Goal: Information Seeking & Learning: Learn about a topic

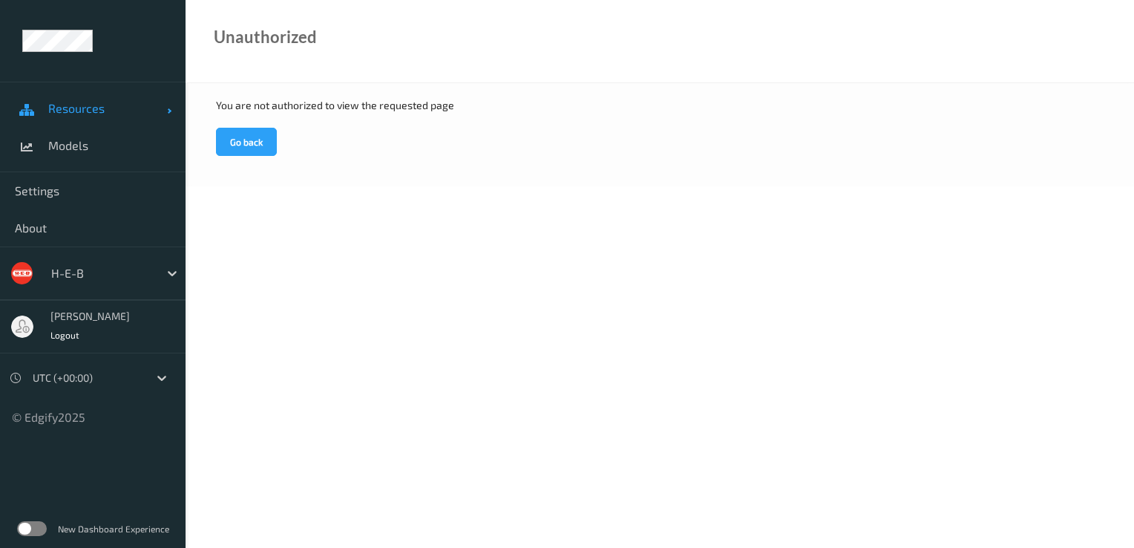
click at [98, 109] on span "Resources" at bounding box center [107, 108] width 119 height 15
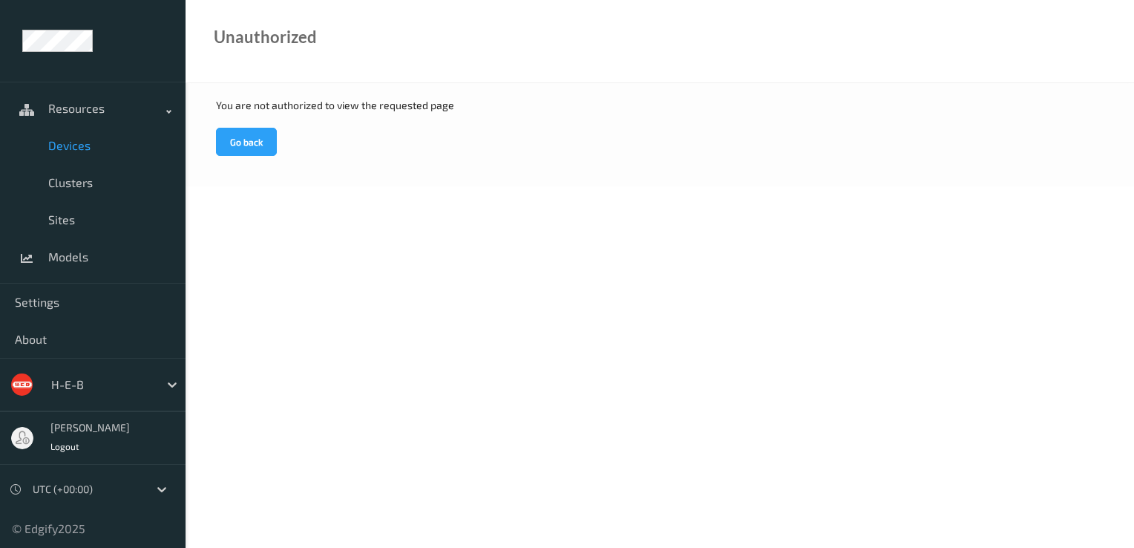
click at [105, 151] on span "Devices" at bounding box center [109, 145] width 122 height 15
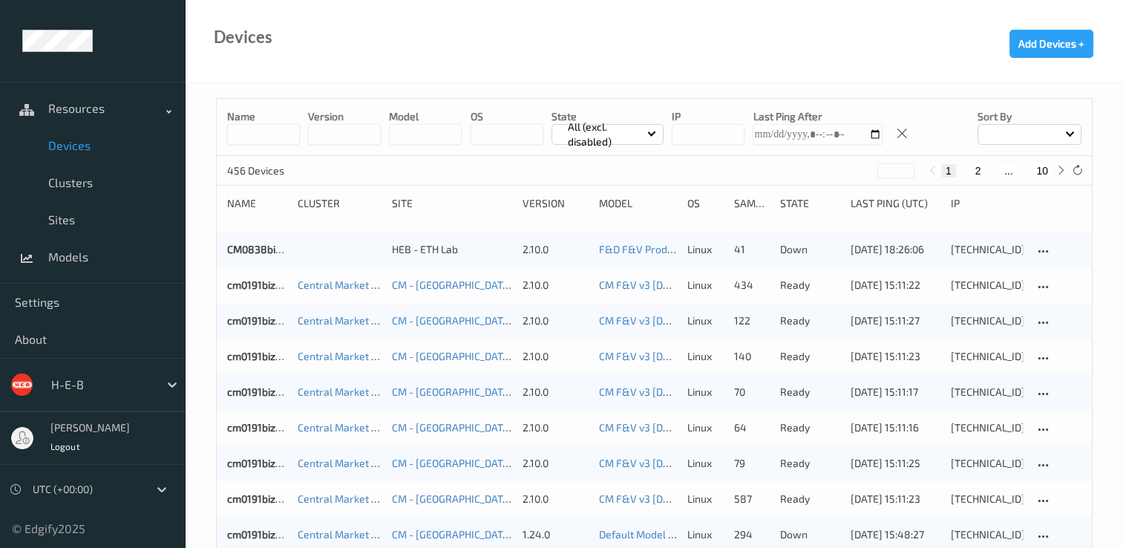
click at [1072, 137] on div at bounding box center [1029, 134] width 104 height 21
click at [1023, 173] on p "Name" at bounding box center [1029, 169] width 102 height 26
click at [1043, 171] on button "10" at bounding box center [1042, 170] width 21 height 13
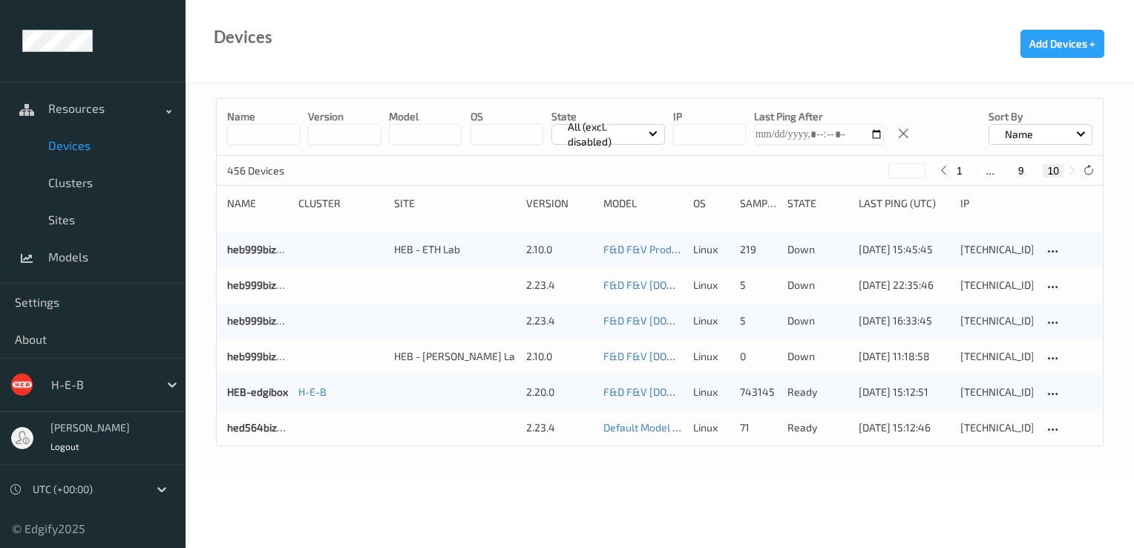
click at [1020, 165] on button "9" at bounding box center [1021, 170] width 15 height 13
type input "*"
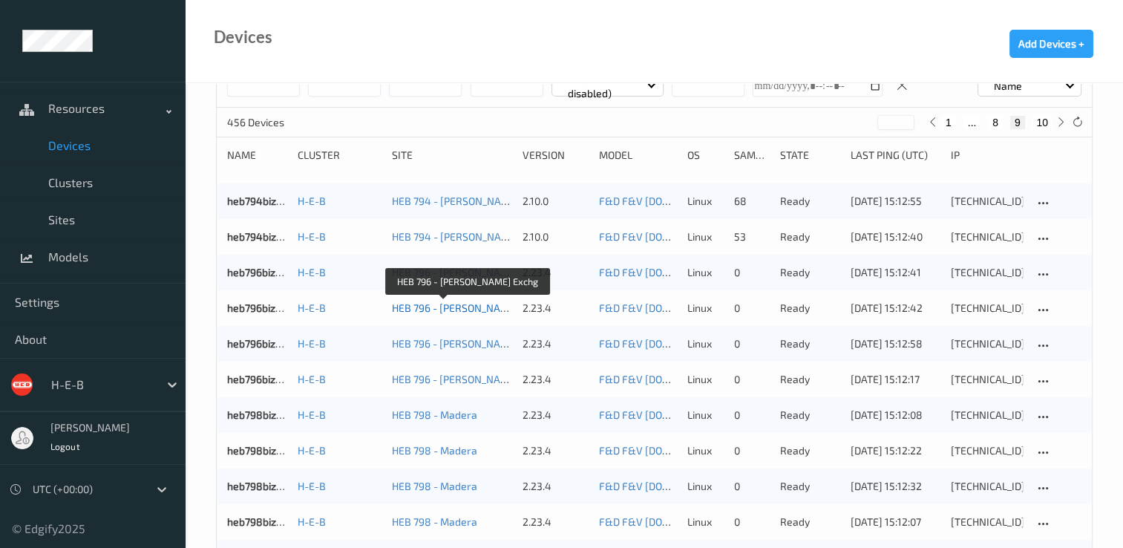
scroll to position [74, 0]
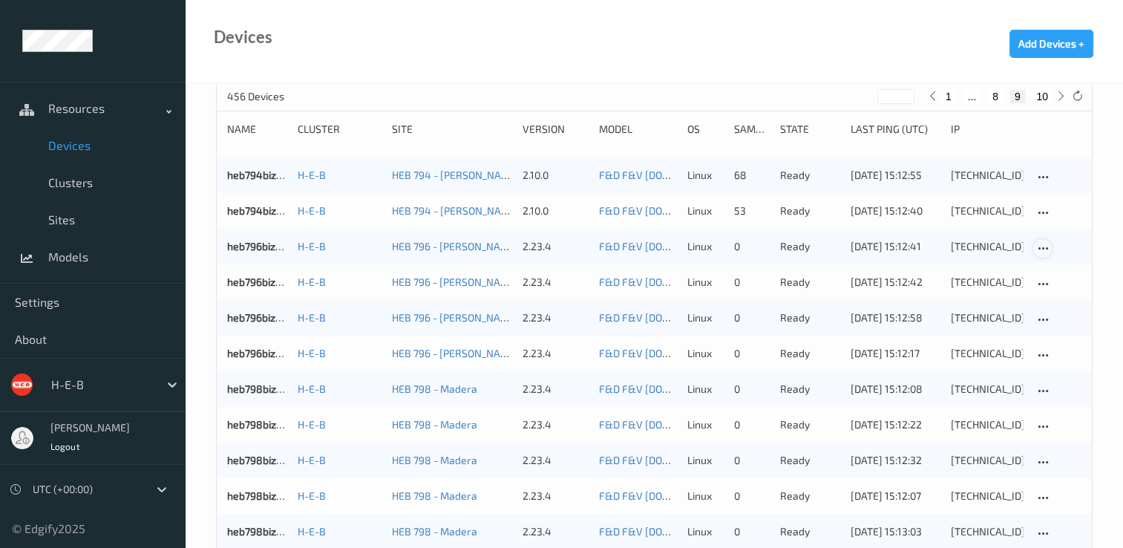
click at [1043, 247] on icon at bounding box center [1042, 248] width 13 height 13
click at [971, 246] on div "[TECHNICAL_ID]" at bounding box center [987, 246] width 72 height 15
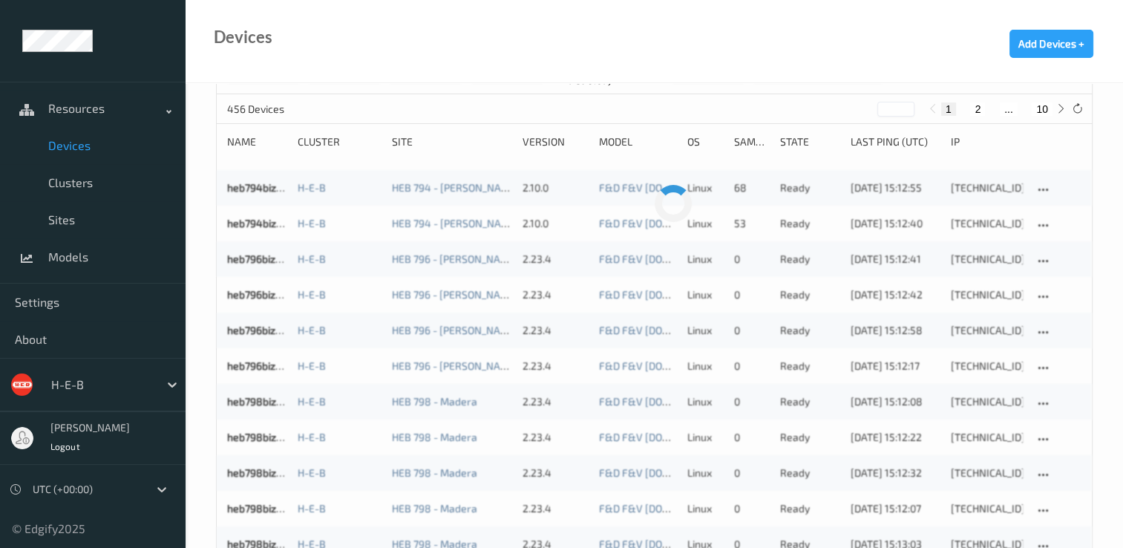
scroll to position [74, 0]
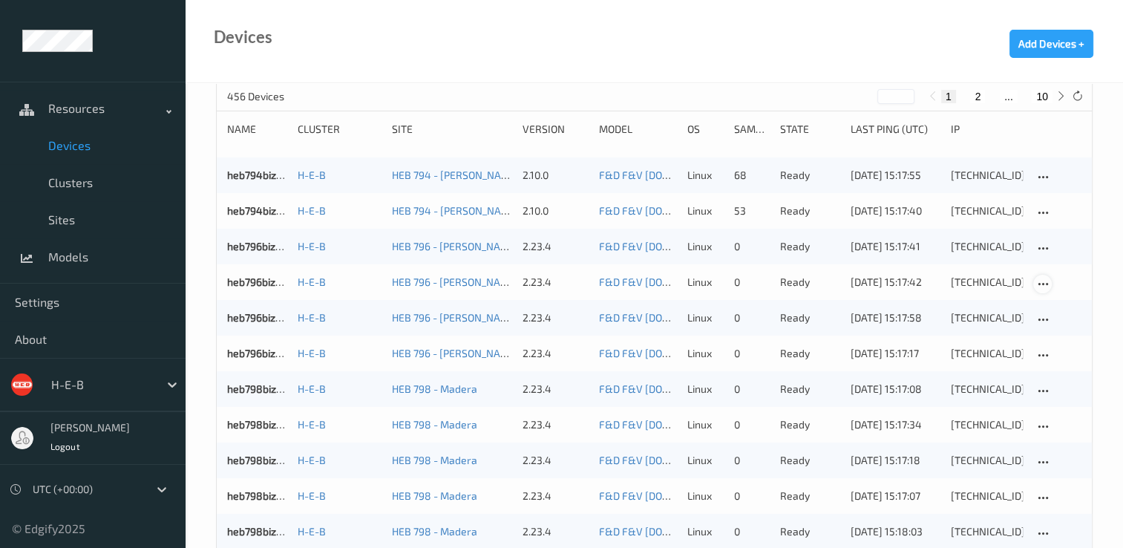
click at [1038, 282] on icon at bounding box center [1042, 284] width 13 height 13
click at [986, 283] on div "[TECHNICAL_ID]" at bounding box center [987, 282] width 72 height 15
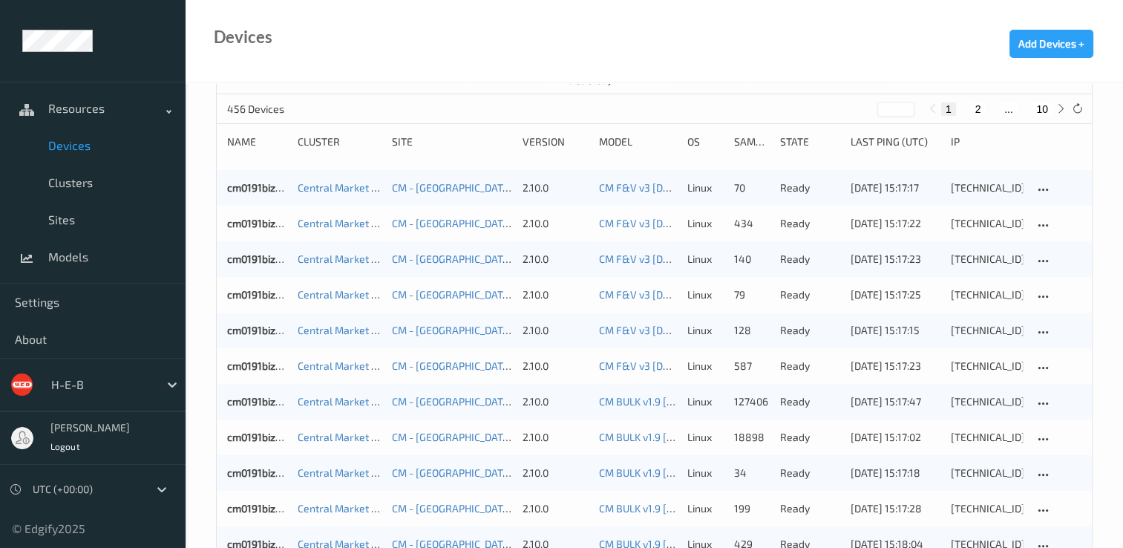
scroll to position [74, 0]
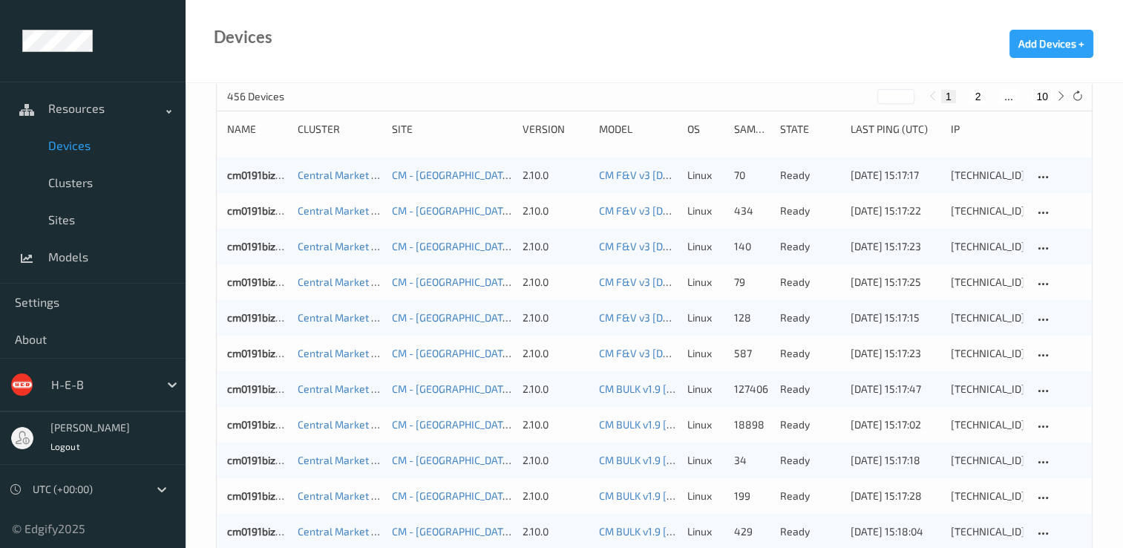
click at [1040, 96] on button "10" at bounding box center [1042, 96] width 21 height 13
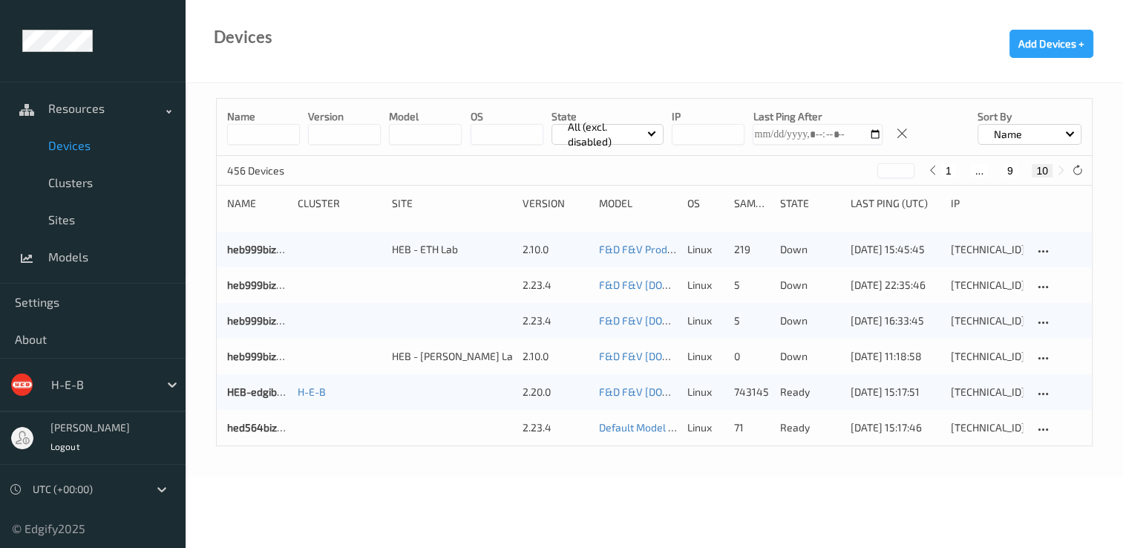
scroll to position [0, 0]
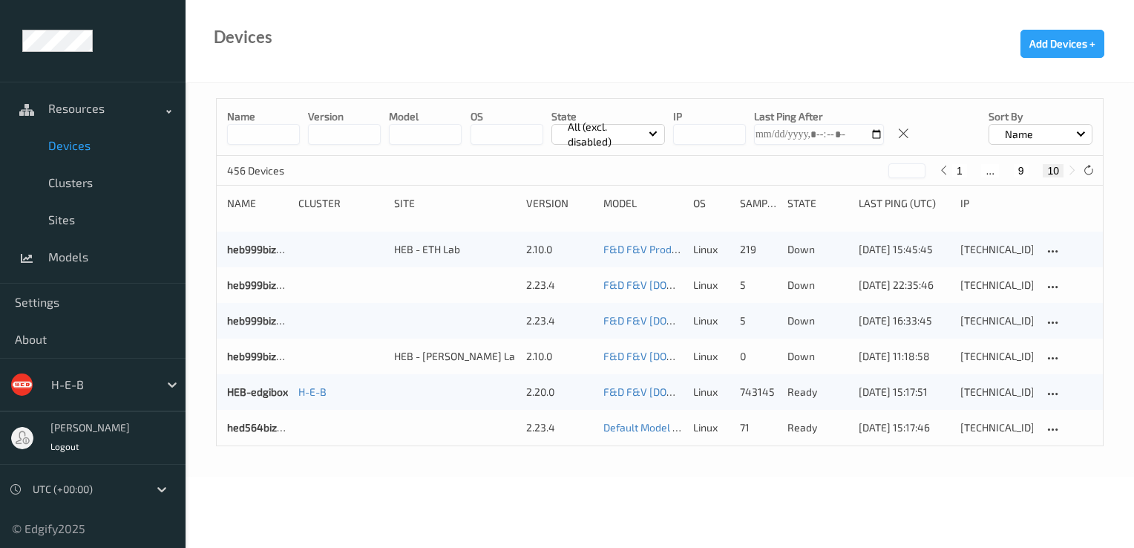
click at [1021, 171] on button "9" at bounding box center [1021, 170] width 15 height 13
type input "*"
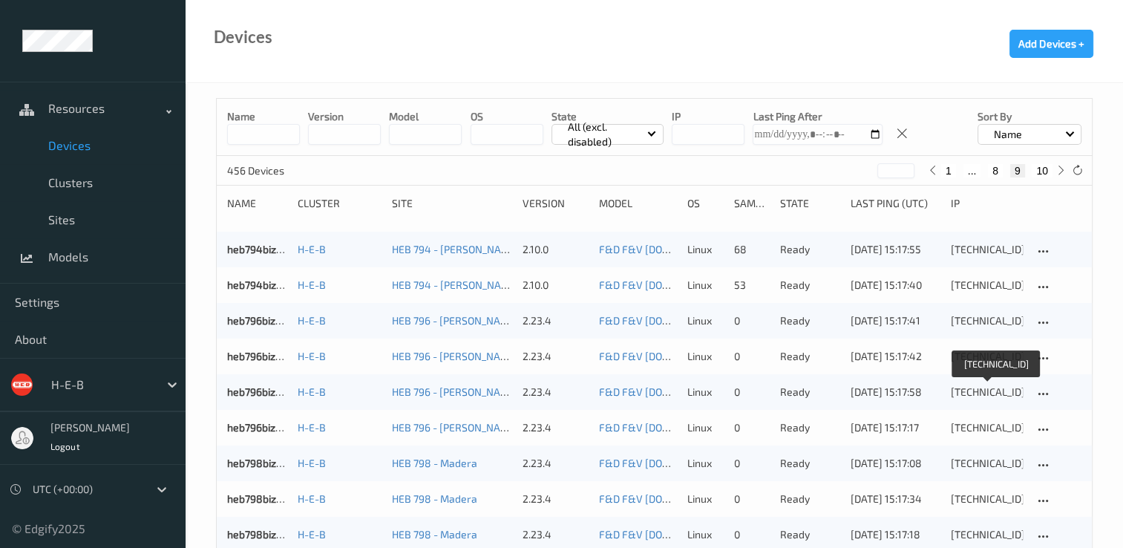
click at [984, 384] on div "[TECHNICAL_ID]" at bounding box center [987, 391] width 72 height 15
click at [1041, 169] on button "10" at bounding box center [1042, 170] width 21 height 13
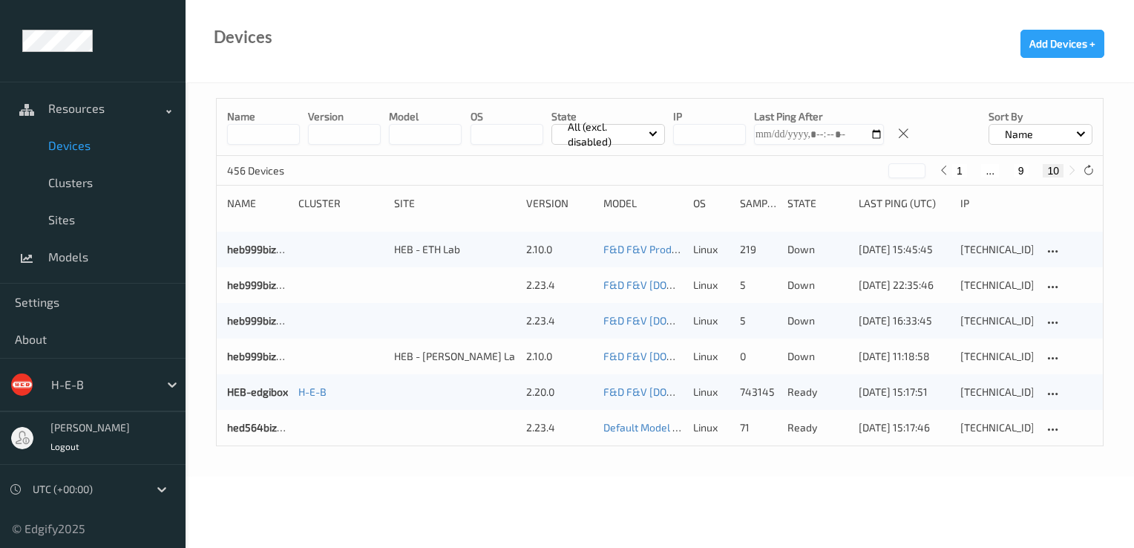
click at [1015, 174] on button "9" at bounding box center [1021, 170] width 15 height 13
type input "*"
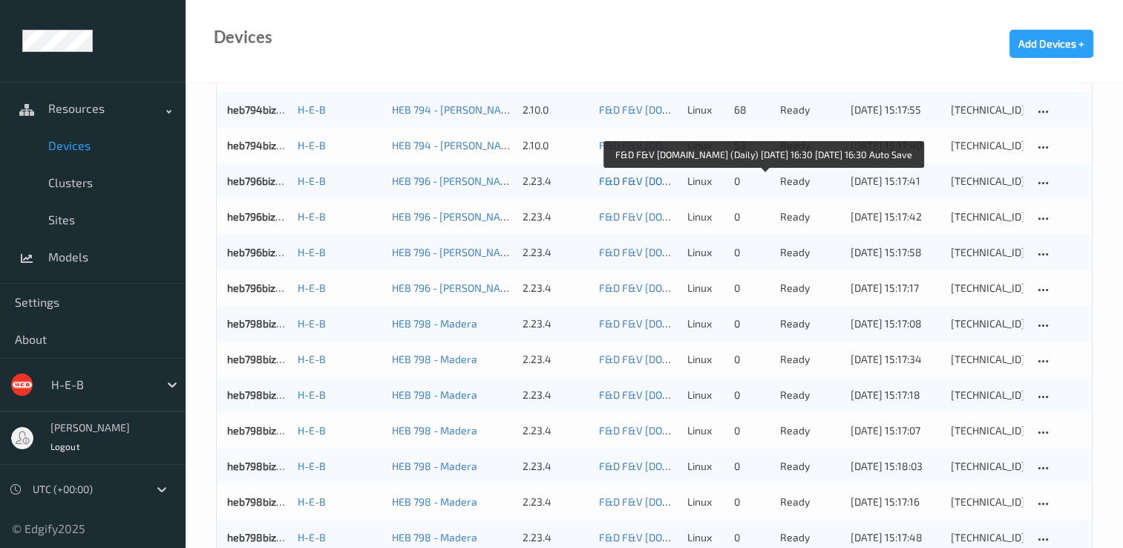
scroll to position [148, 0]
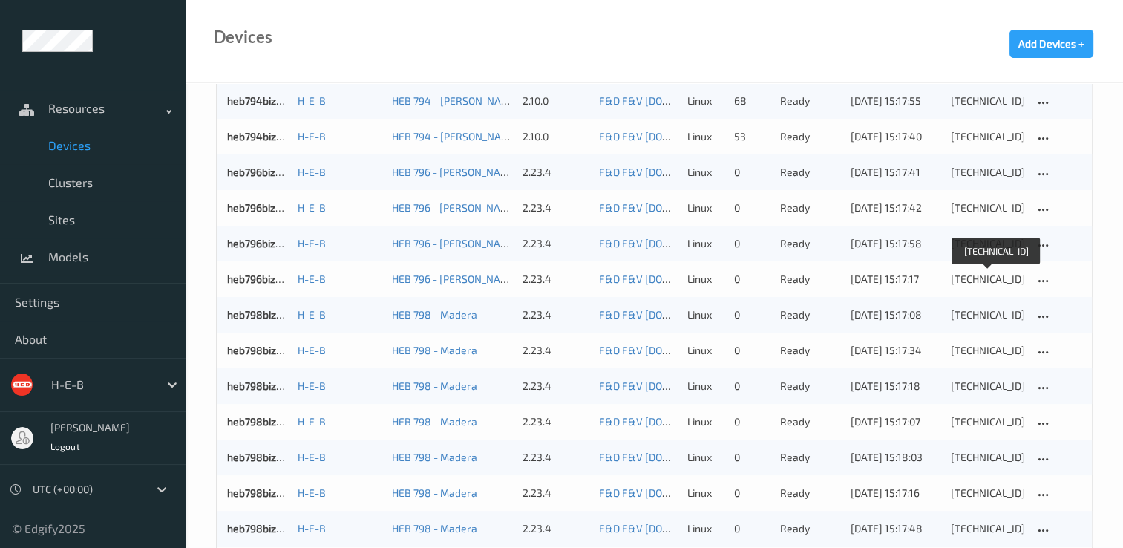
click at [988, 277] on div "[TECHNICAL_ID]" at bounding box center [987, 279] width 72 height 15
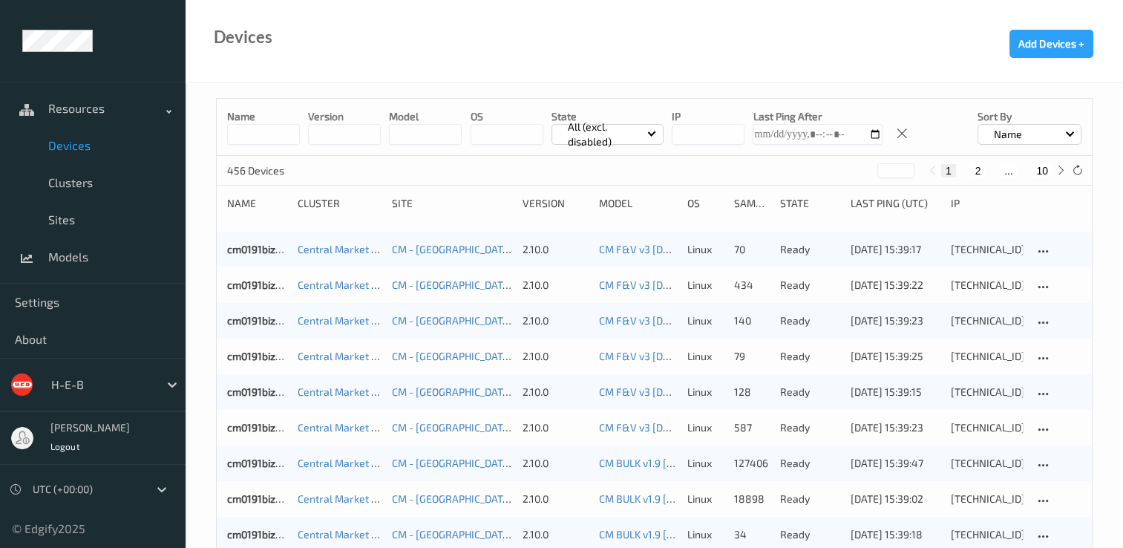
click at [1045, 165] on button "10" at bounding box center [1042, 170] width 21 height 13
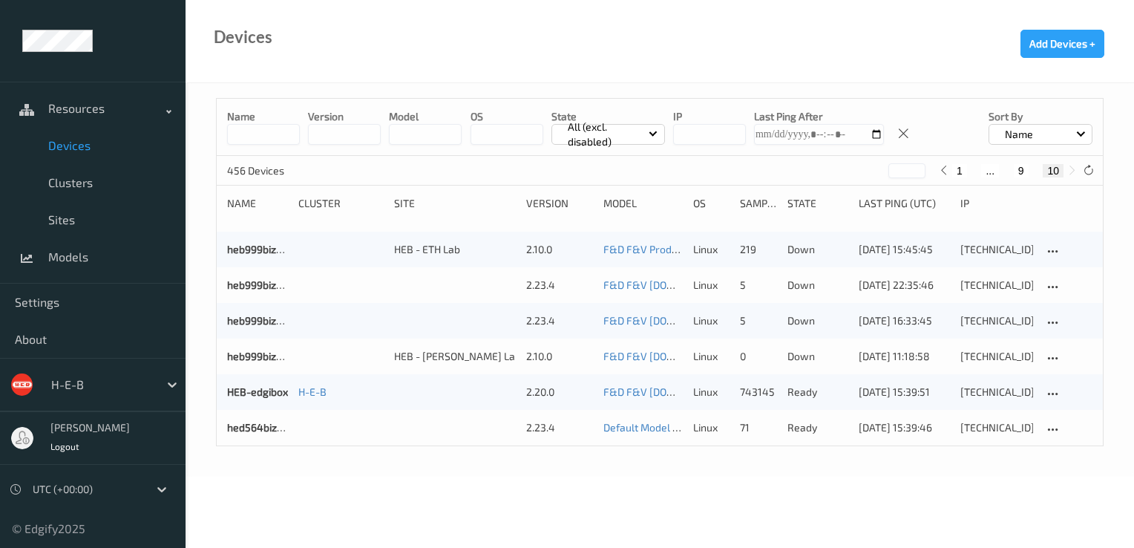
click at [1019, 165] on button "9" at bounding box center [1021, 170] width 15 height 13
type input "*"
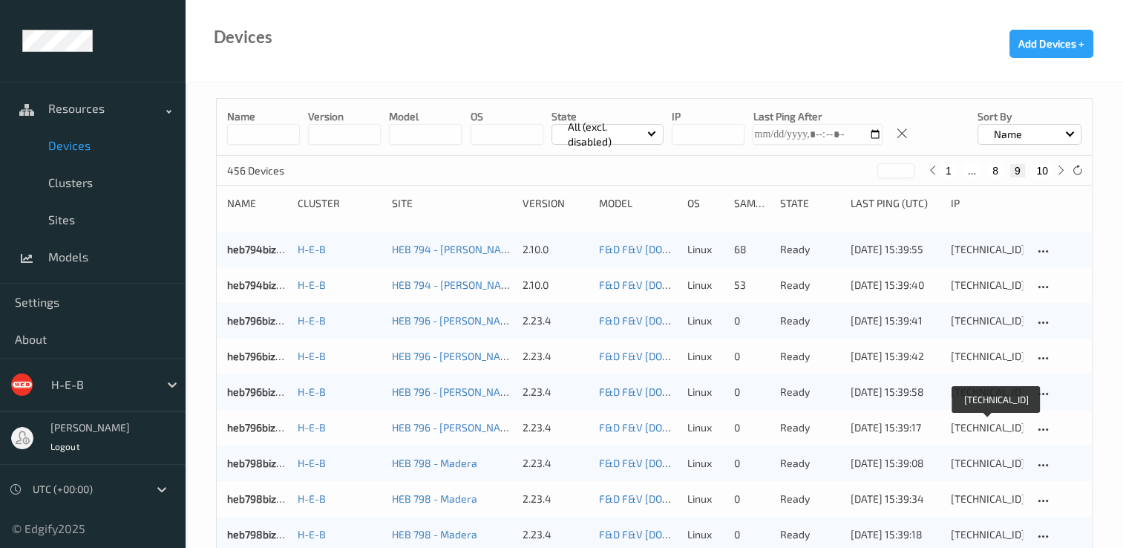
click at [973, 425] on div "[TECHNICAL_ID]" at bounding box center [987, 427] width 72 height 15
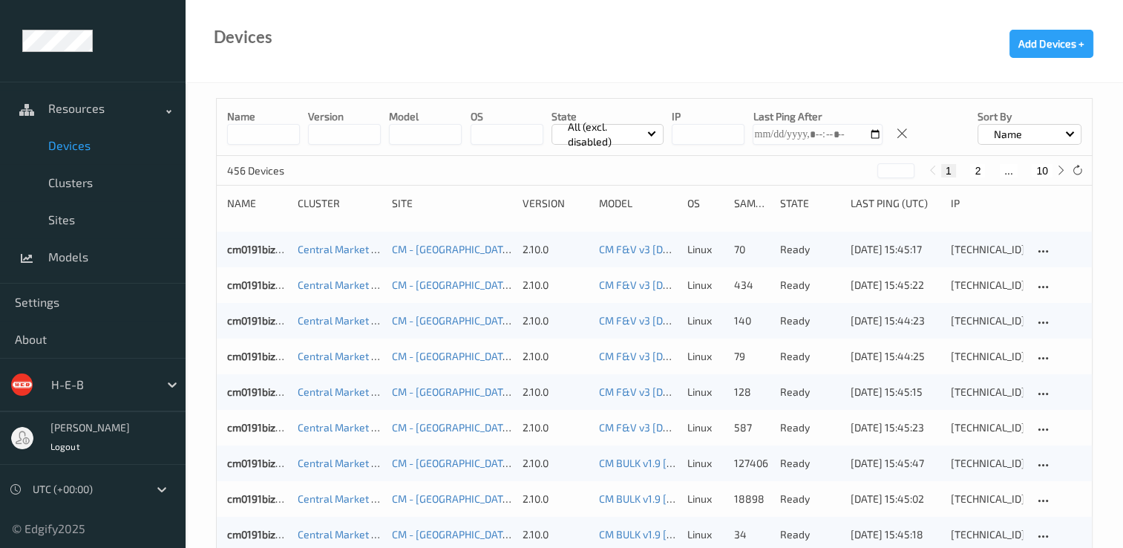
click at [1042, 164] on button "10" at bounding box center [1042, 170] width 21 height 13
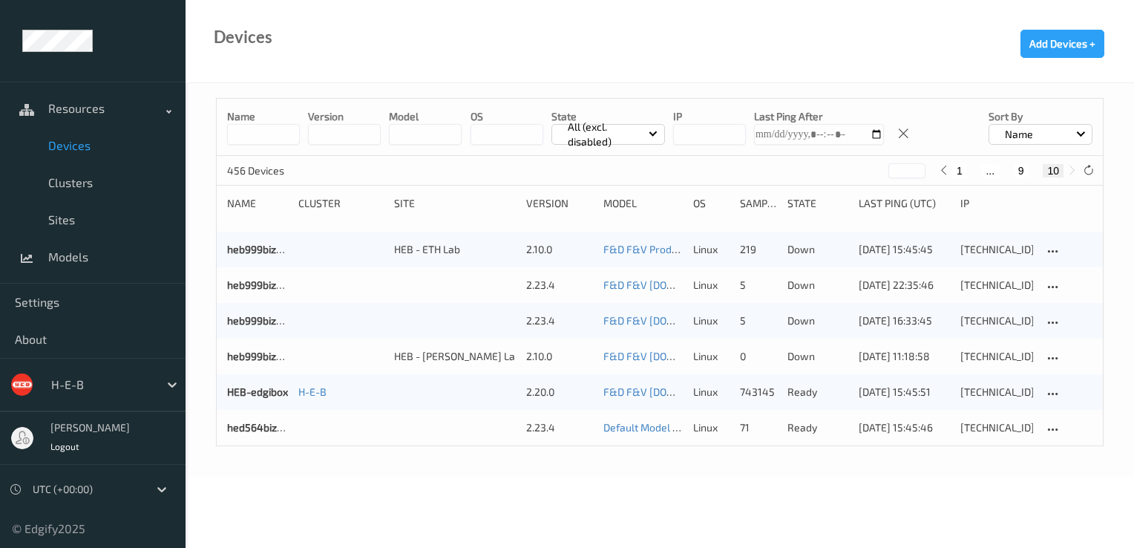
click at [1020, 168] on button "9" at bounding box center [1021, 170] width 15 height 13
type input "*"
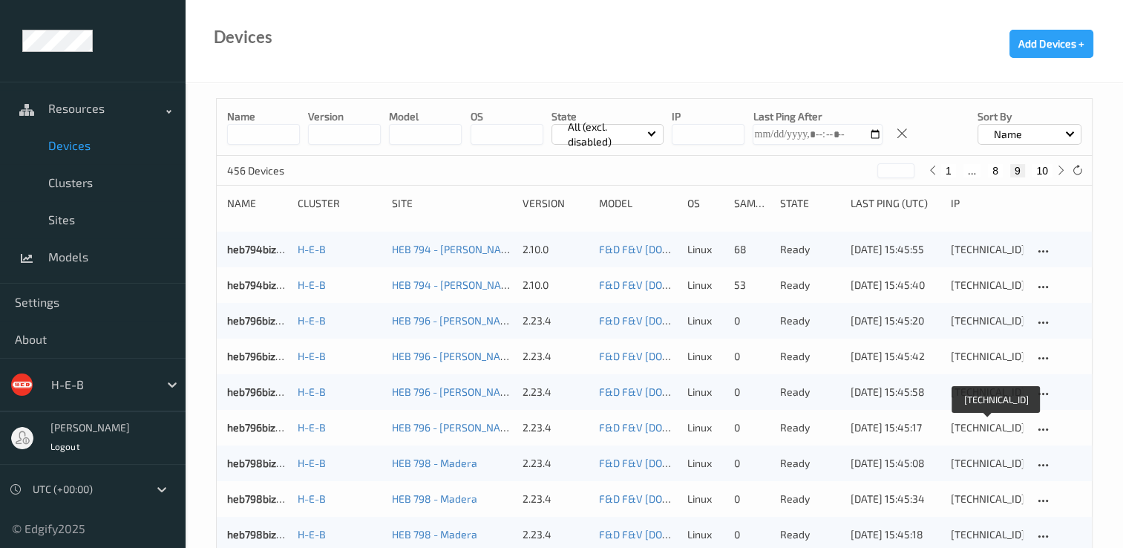
click at [968, 428] on div "[TECHNICAL_ID]" at bounding box center [987, 427] width 72 height 15
click at [1039, 165] on button "10" at bounding box center [1042, 170] width 21 height 13
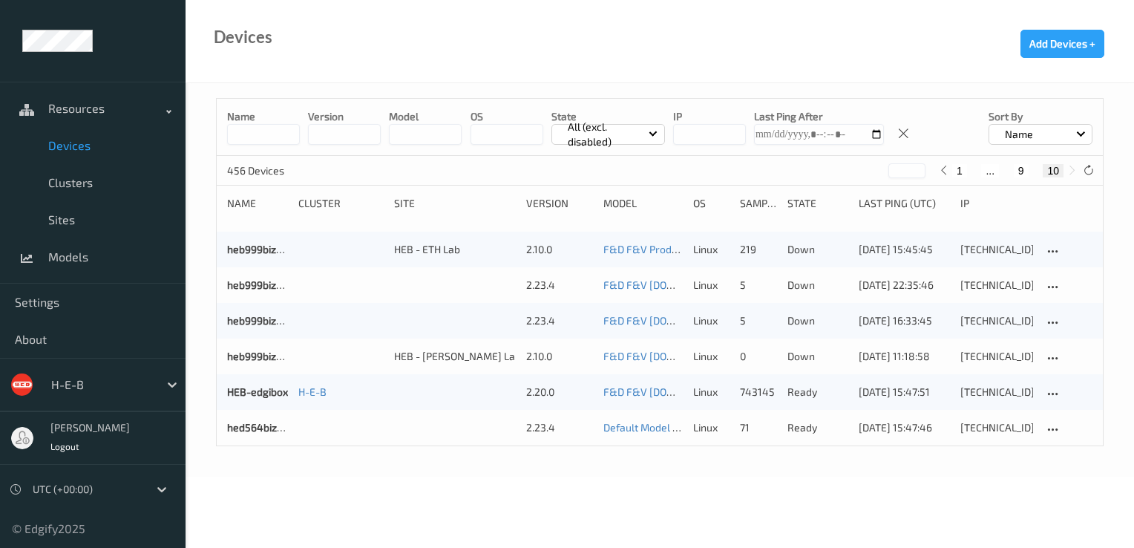
click at [1021, 171] on button "9" at bounding box center [1021, 170] width 15 height 13
type input "*"
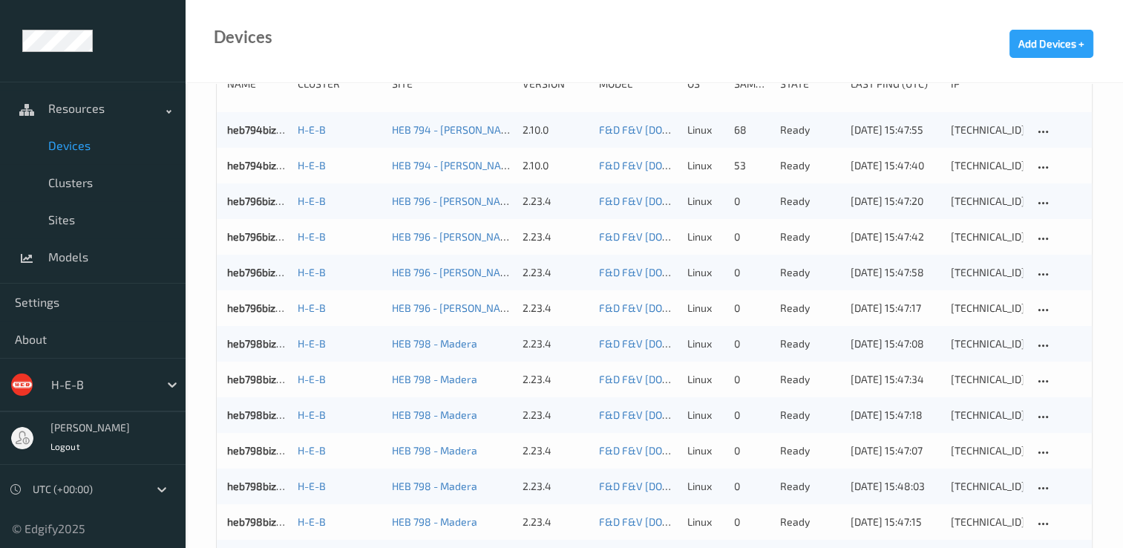
scroll to position [223, 0]
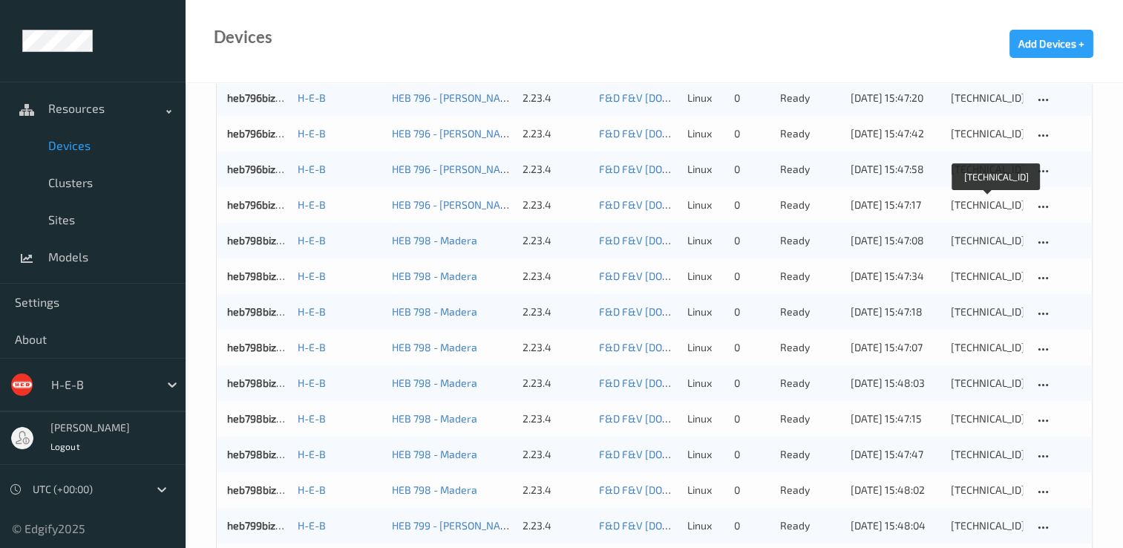
click at [964, 206] on div "[TECHNICAL_ID]" at bounding box center [987, 204] width 72 height 15
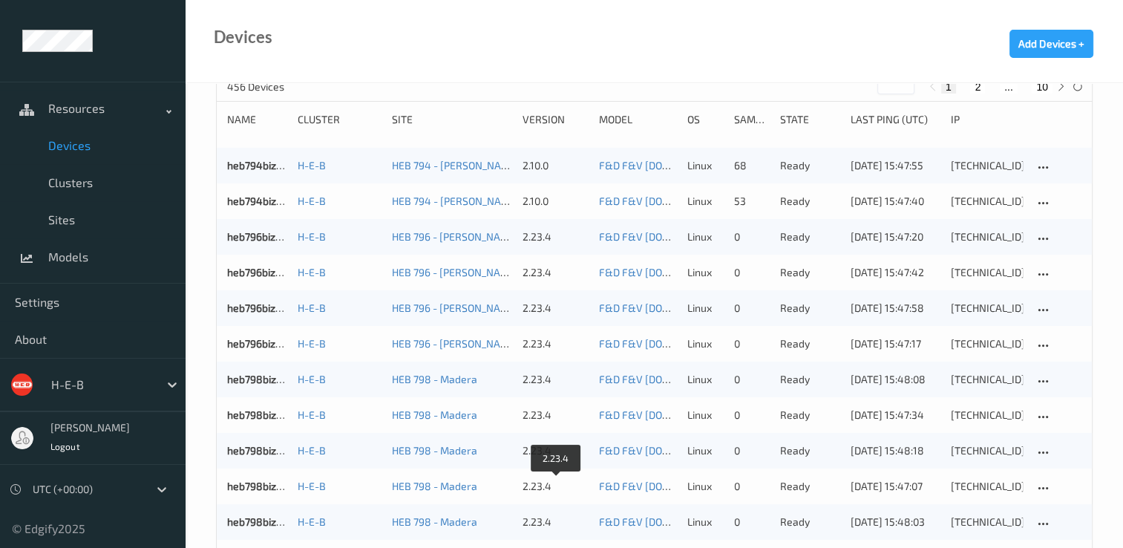
scroll to position [76, 0]
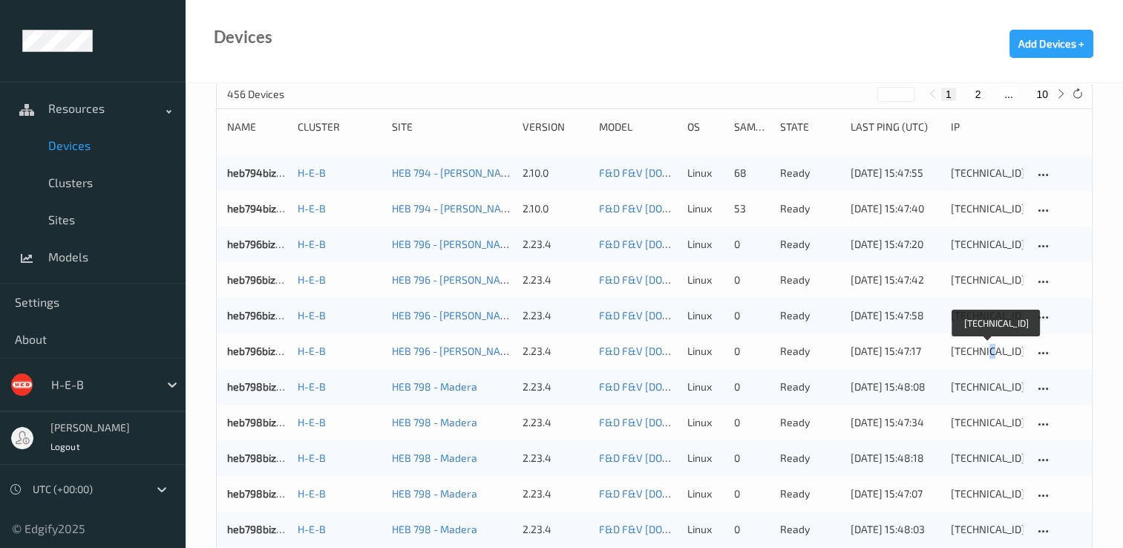
click at [986, 346] on div "[TECHNICAL_ID]" at bounding box center [987, 351] width 72 height 15
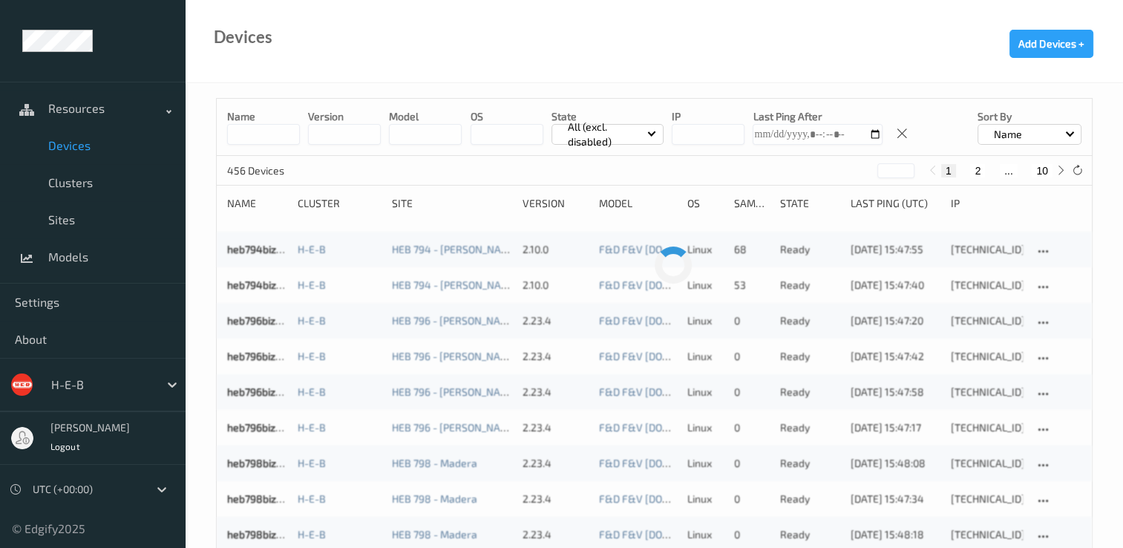
scroll to position [76, 0]
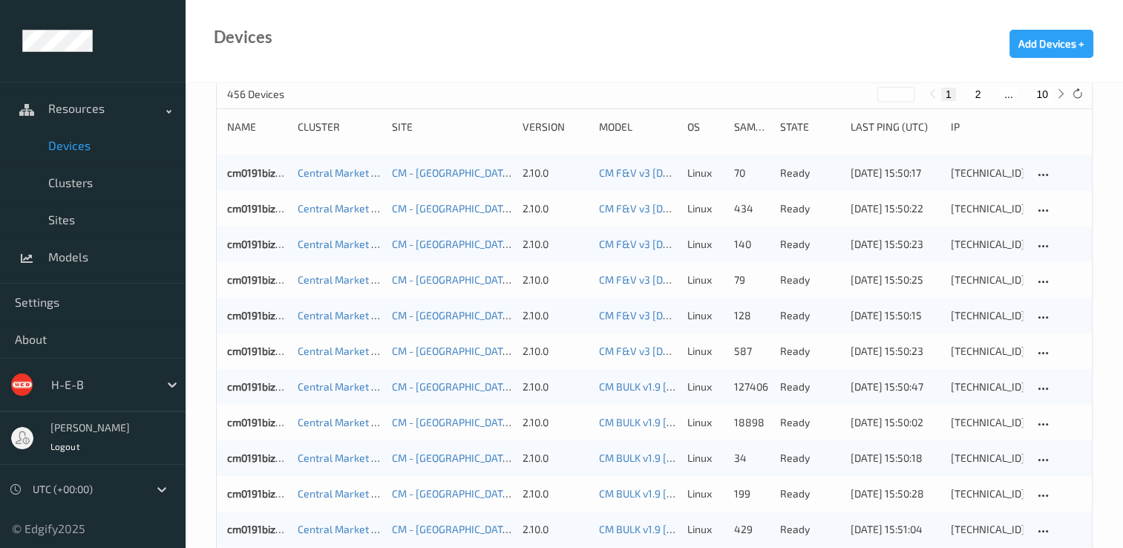
click at [1051, 91] on button "10" at bounding box center [1042, 94] width 21 height 13
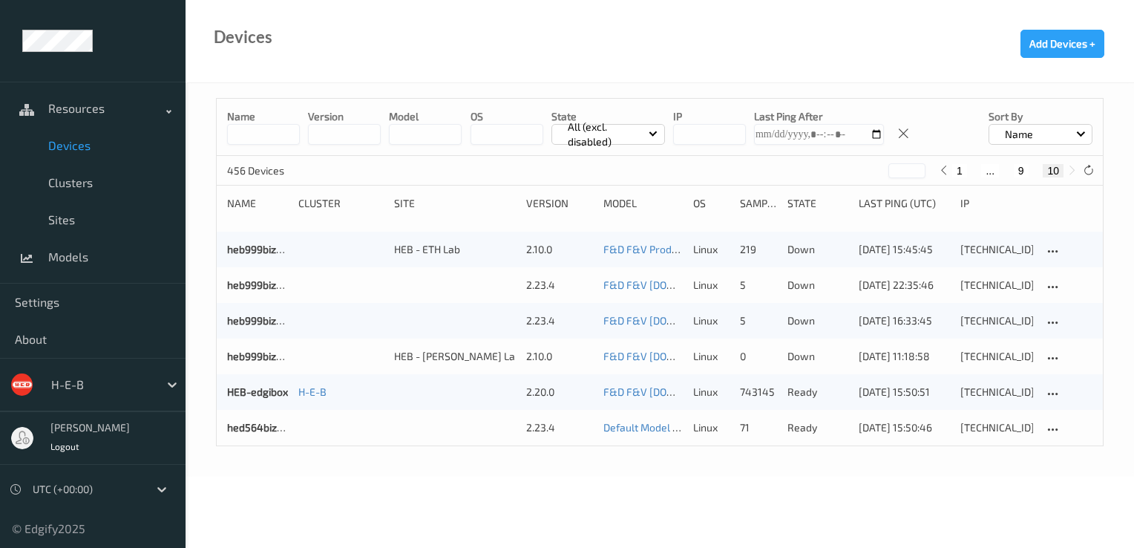
click at [1019, 169] on button "9" at bounding box center [1021, 170] width 15 height 13
type input "*"
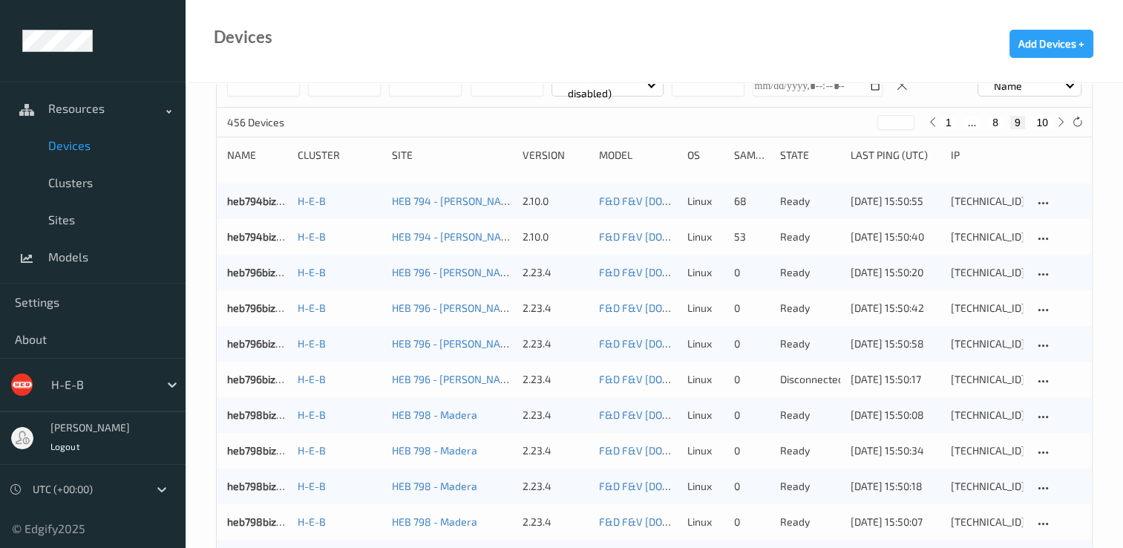
scroll to position [74, 0]
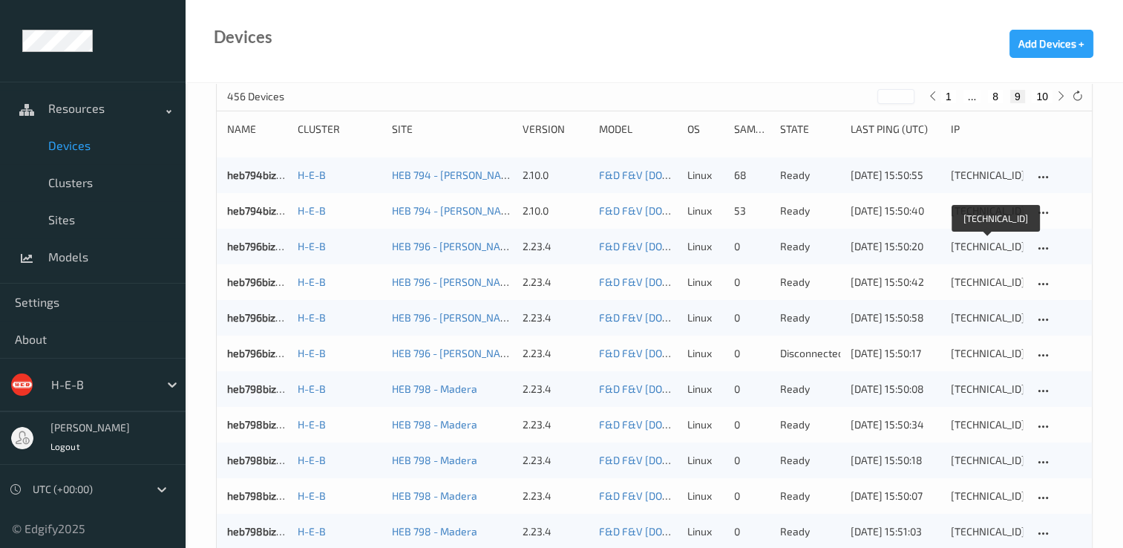
click at [983, 242] on div "[TECHNICAL_ID]" at bounding box center [987, 246] width 72 height 15
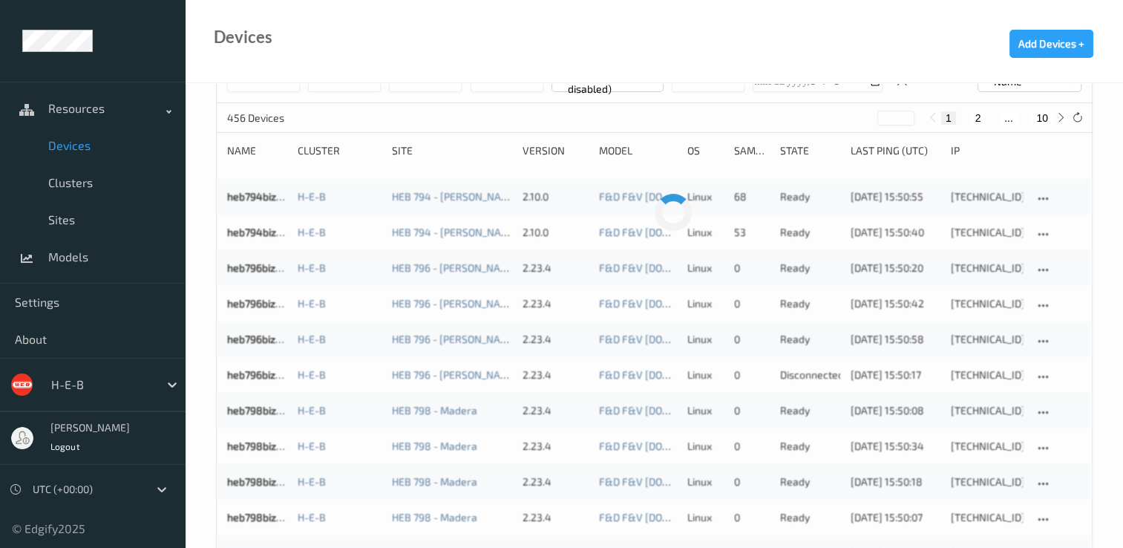
scroll to position [74, 0]
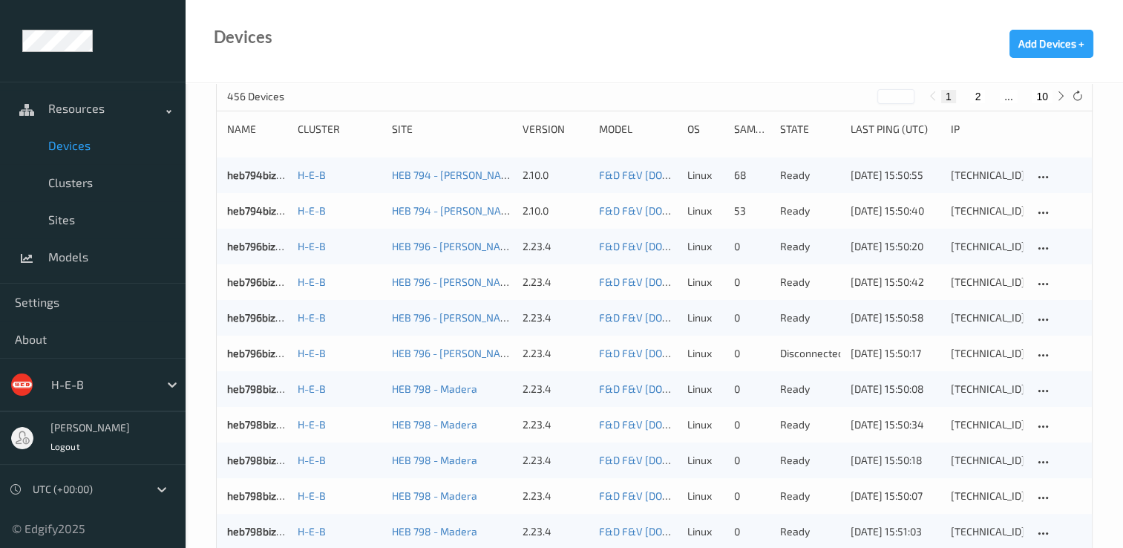
click at [1043, 96] on button "10" at bounding box center [1042, 96] width 21 height 13
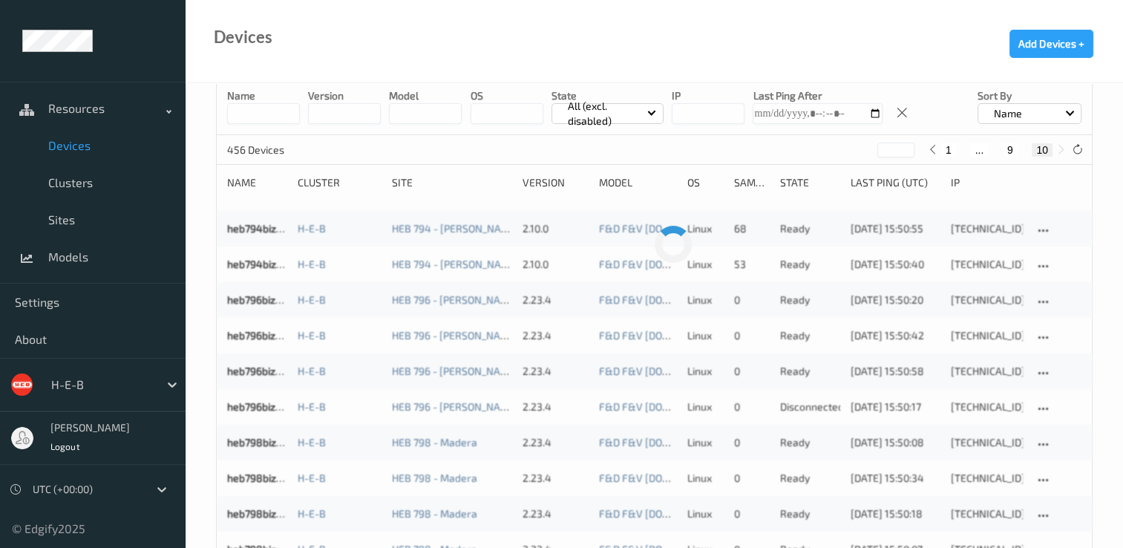
scroll to position [0, 0]
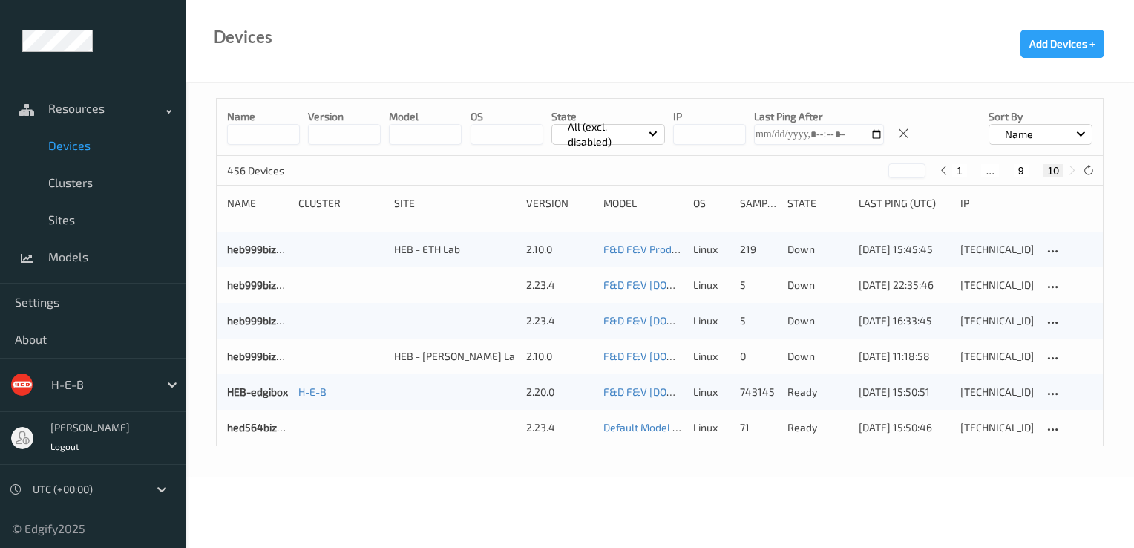
click at [1015, 168] on button "9" at bounding box center [1021, 170] width 15 height 13
type input "*"
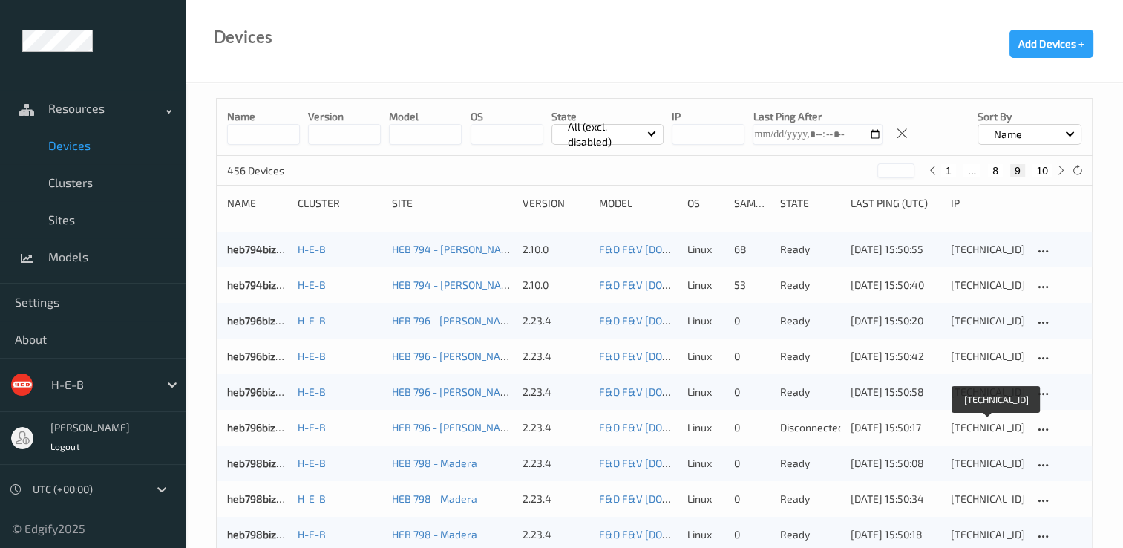
click at [983, 426] on div "[TECHNICAL_ID]" at bounding box center [987, 427] width 72 height 15
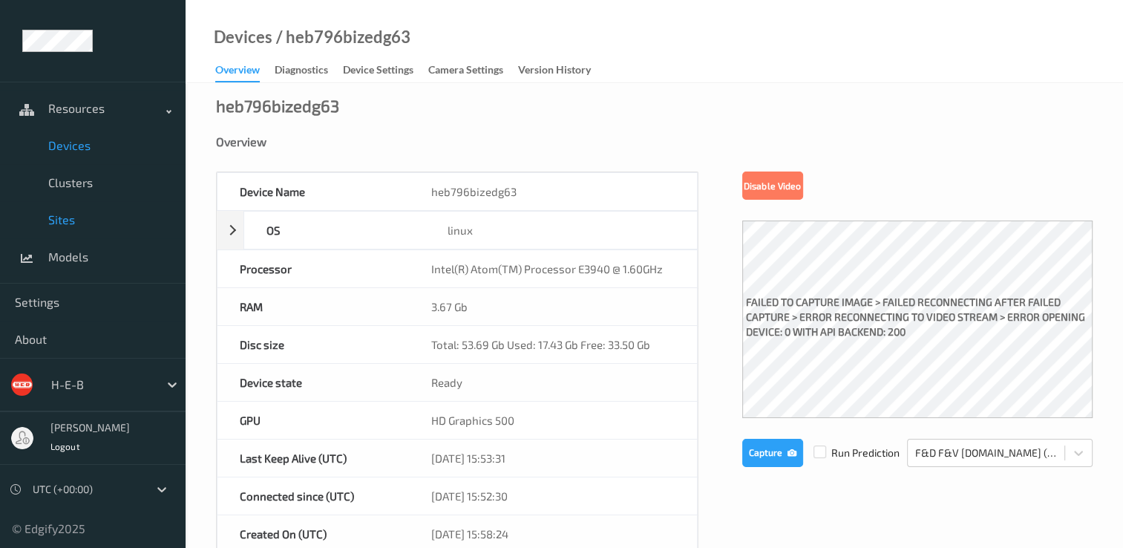
click at [69, 215] on span "Sites" at bounding box center [109, 219] width 122 height 15
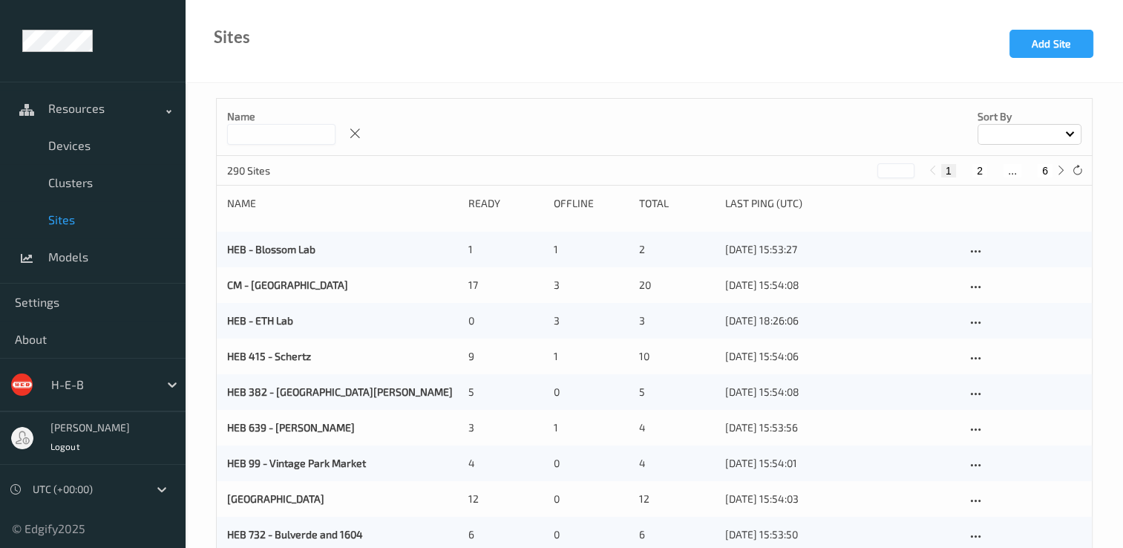
click at [1044, 131] on div at bounding box center [1029, 134] width 104 height 21
click at [1023, 168] on p "Name" at bounding box center [1029, 169] width 102 height 26
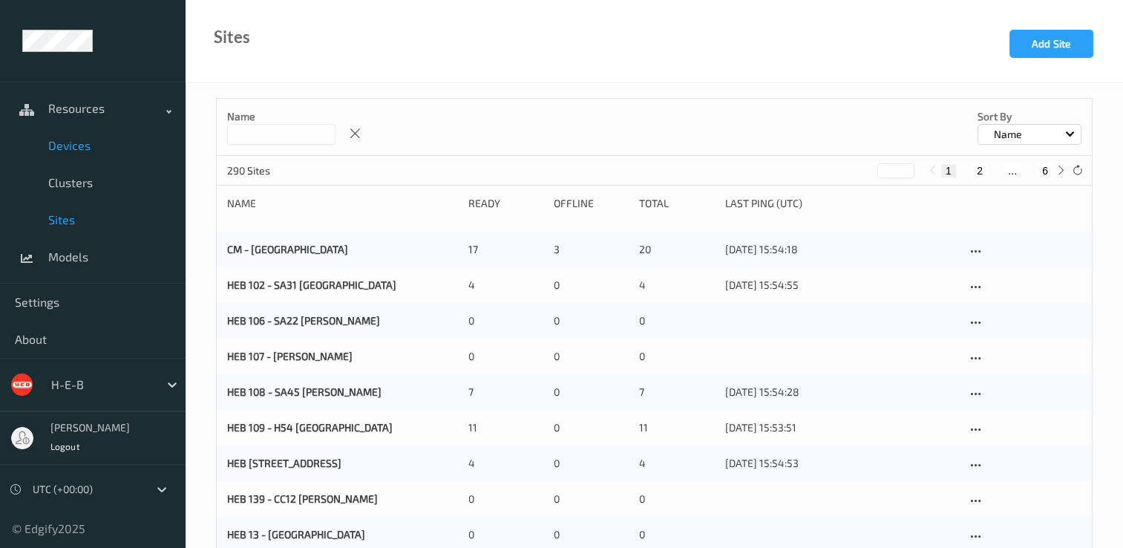
click at [88, 146] on span "Devices" at bounding box center [109, 145] width 122 height 15
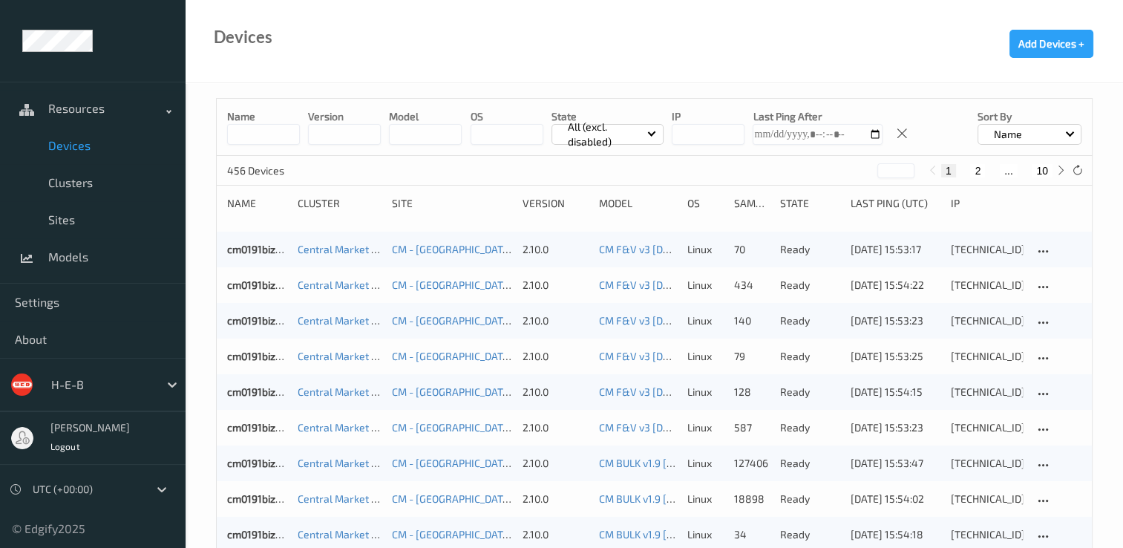
click at [1048, 170] on button "10" at bounding box center [1042, 170] width 21 height 13
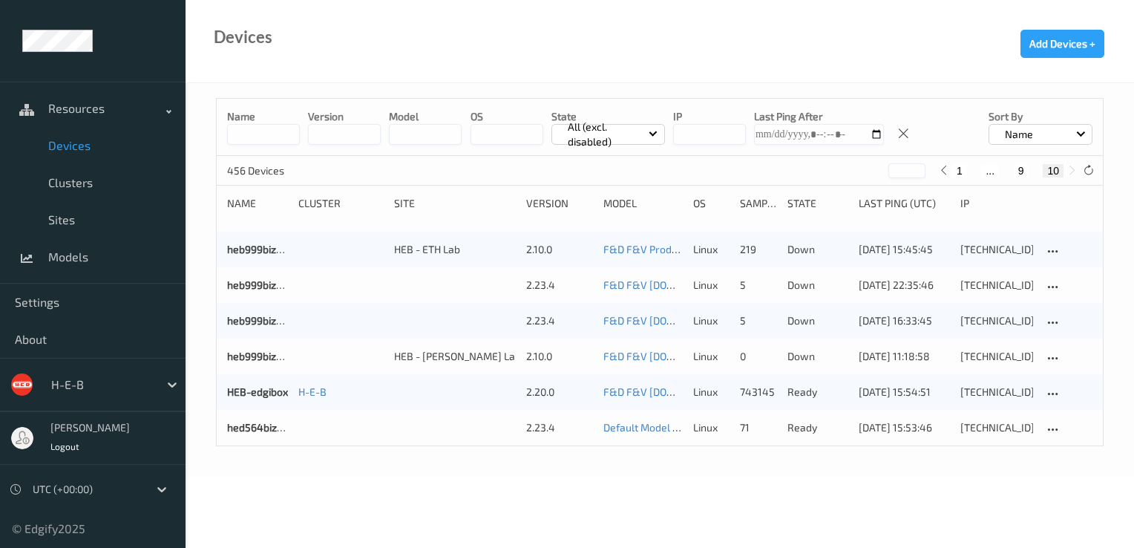
click at [1020, 168] on button "9" at bounding box center [1021, 170] width 15 height 13
type input "*"
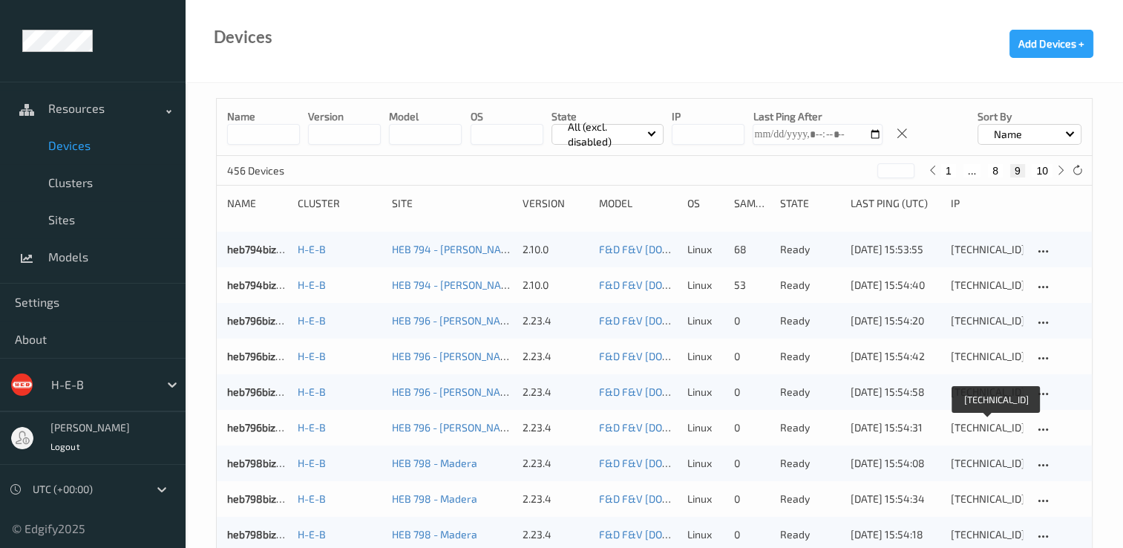
click at [963, 424] on div "[TECHNICAL_ID]" at bounding box center [987, 427] width 72 height 15
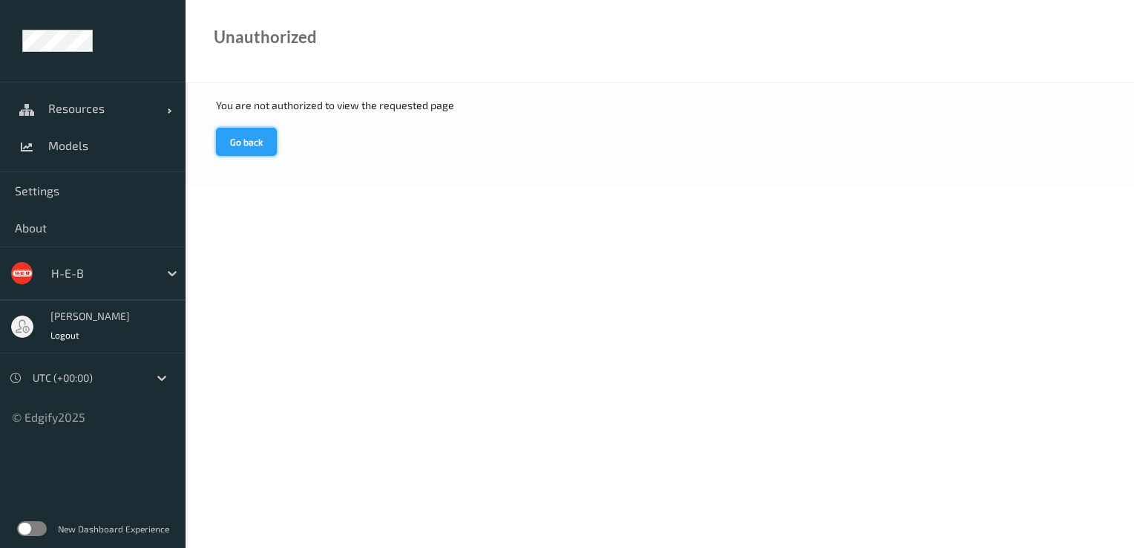
click at [260, 138] on button "Go back" at bounding box center [246, 142] width 61 height 28
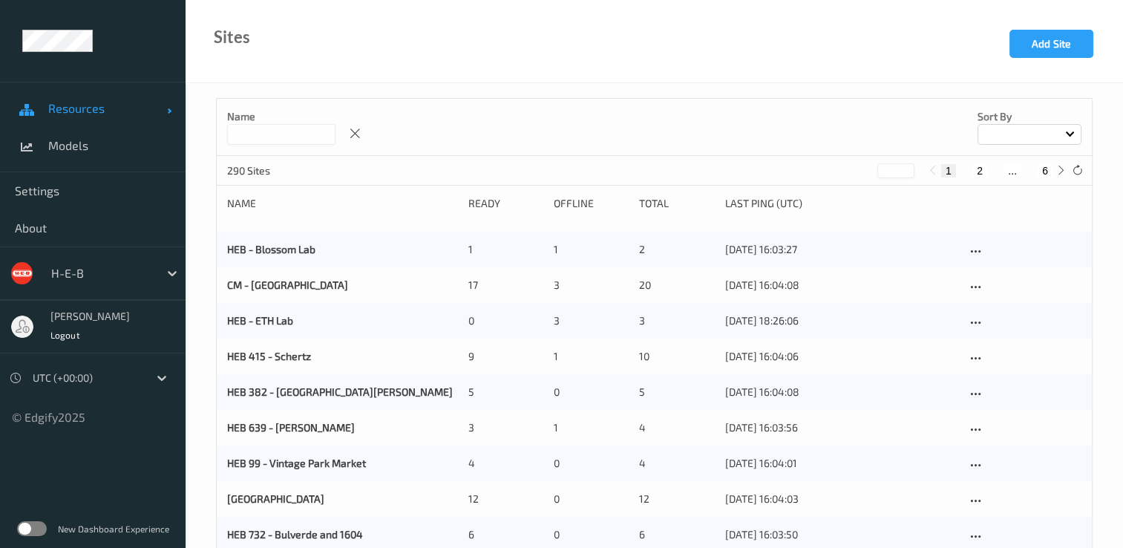
click at [91, 111] on span "Resources" at bounding box center [107, 108] width 119 height 15
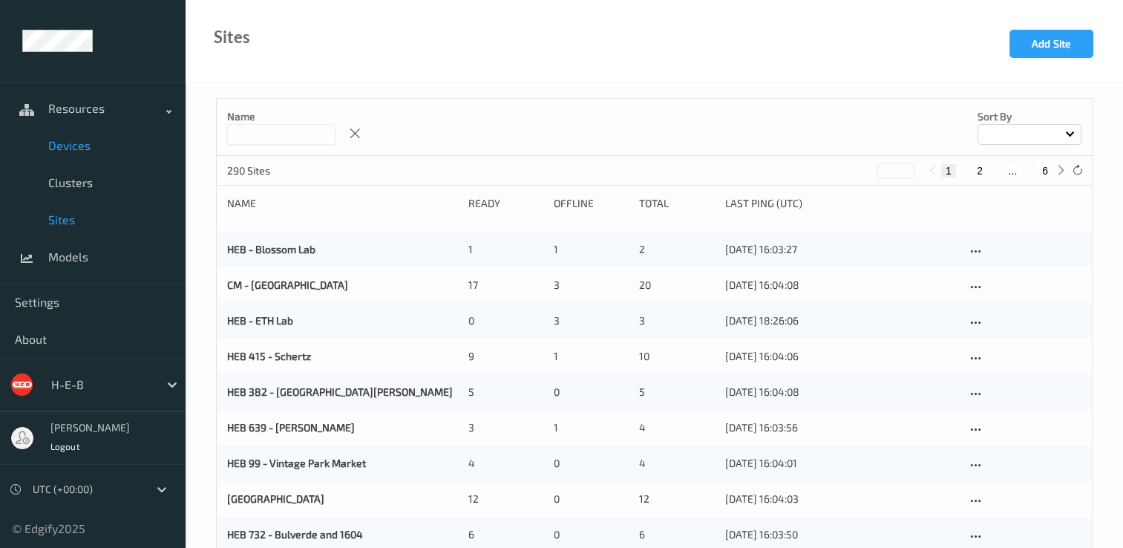
click at [88, 141] on span "Devices" at bounding box center [109, 145] width 122 height 15
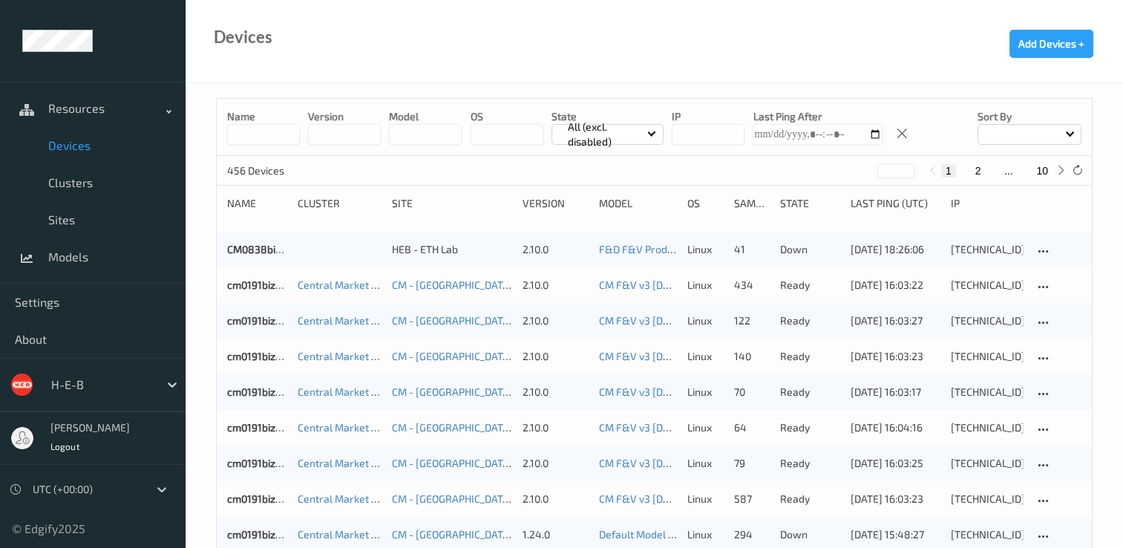
click at [1043, 169] on button "10" at bounding box center [1042, 170] width 21 height 13
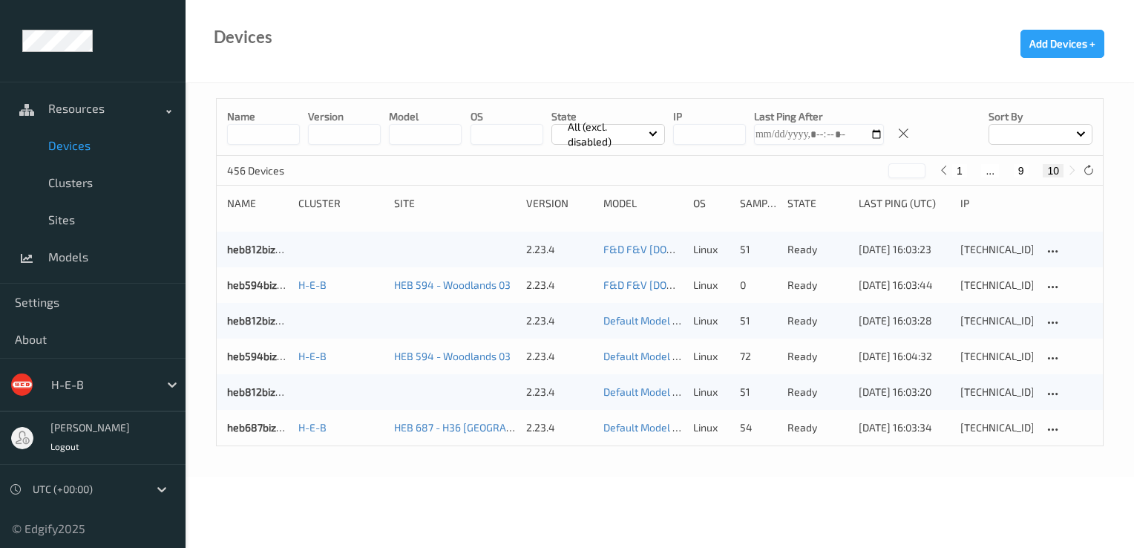
click at [1063, 135] on div at bounding box center [1041, 134] width 104 height 21
click at [1027, 165] on p "Name" at bounding box center [1040, 169] width 102 height 26
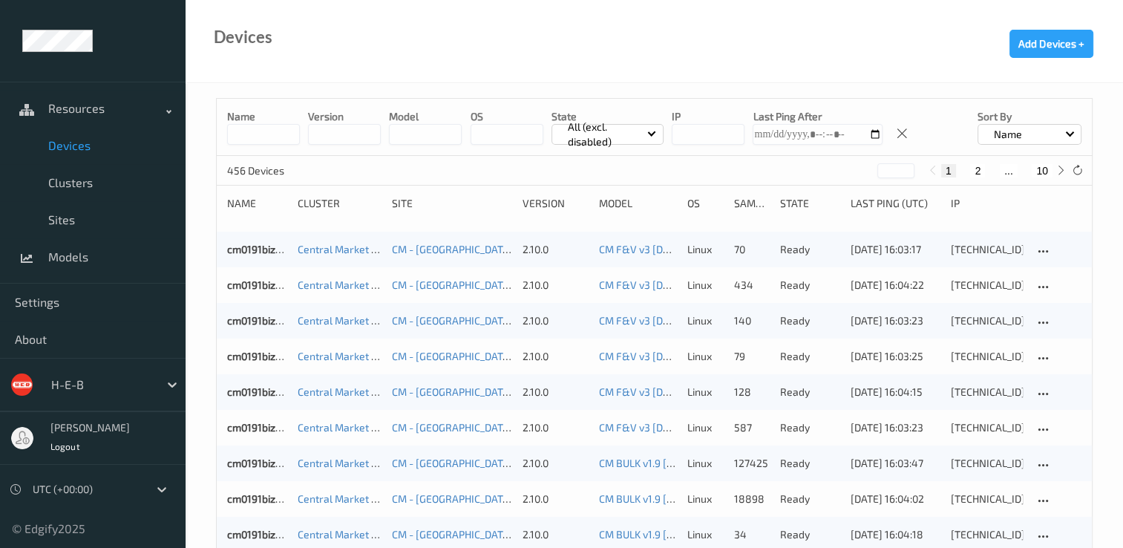
click at [1042, 168] on button "10" at bounding box center [1042, 170] width 21 height 13
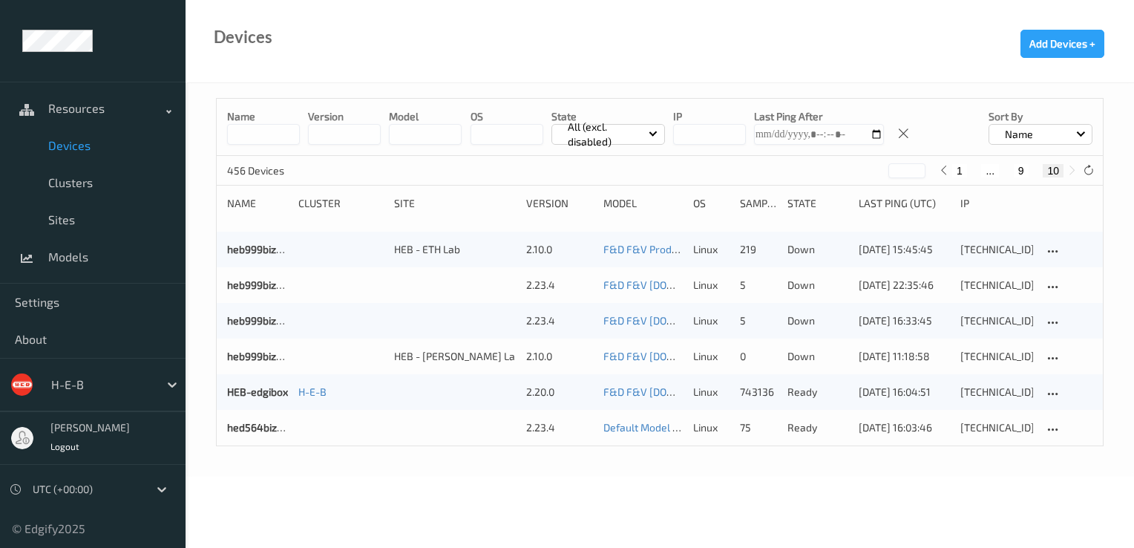
click at [1021, 164] on button "9" at bounding box center [1021, 170] width 15 height 13
type input "*"
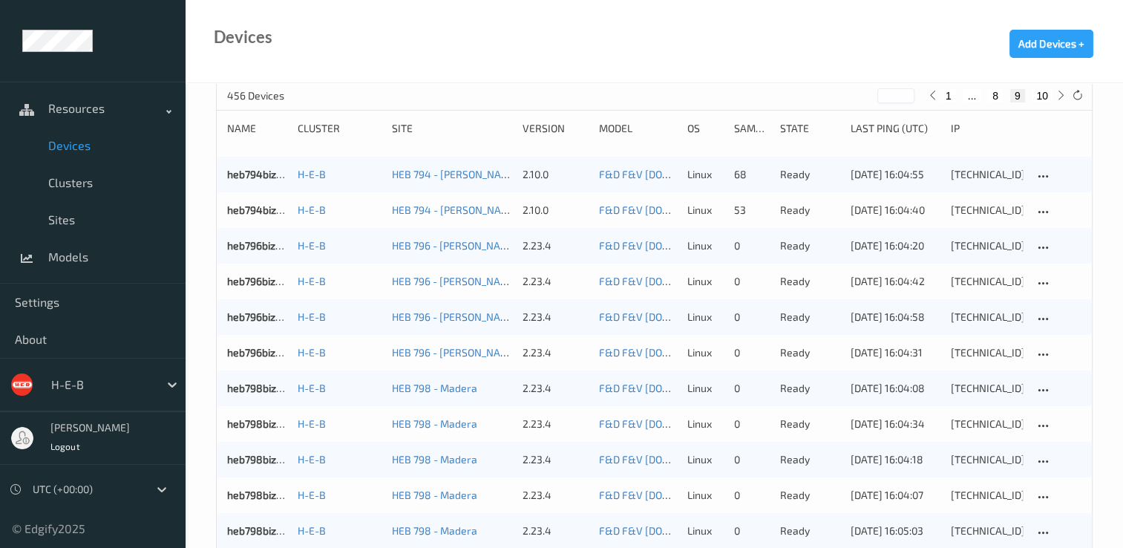
scroll to position [74, 0]
click at [989, 353] on div "[TECHNICAL_ID]" at bounding box center [987, 353] width 72 height 15
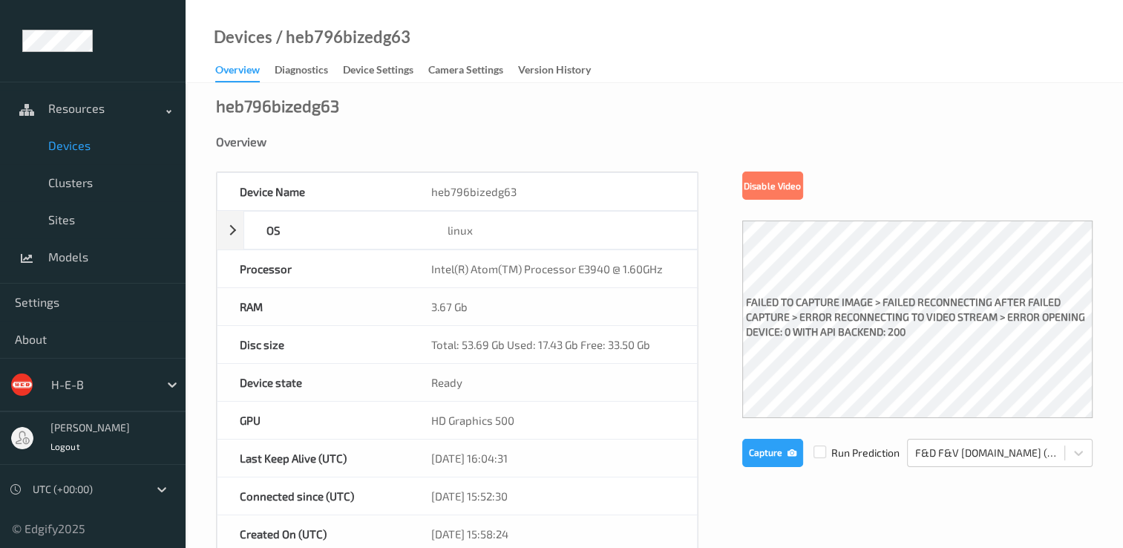
click at [80, 148] on span "Devices" at bounding box center [109, 145] width 122 height 15
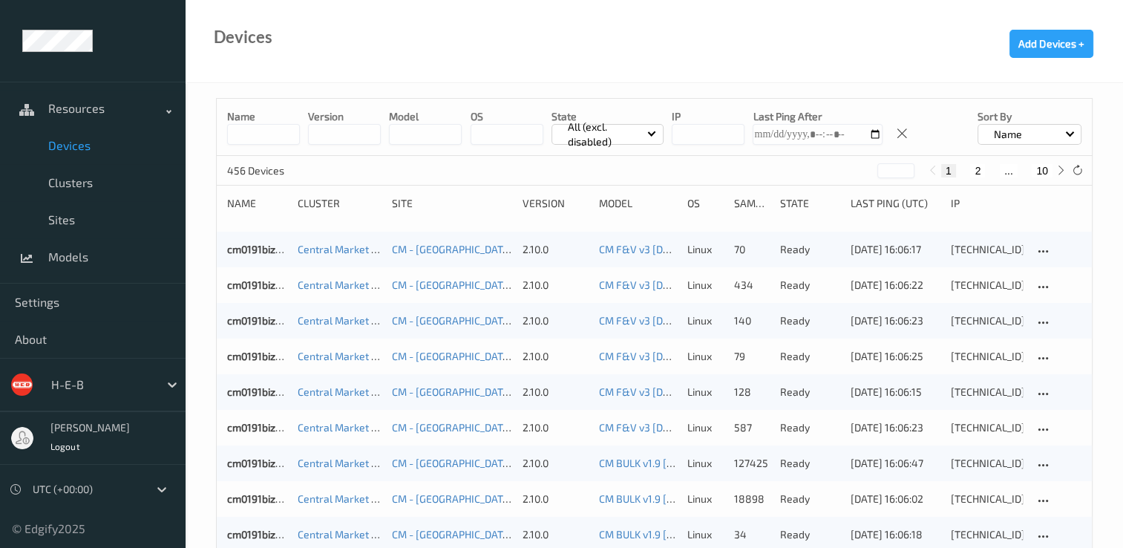
click at [1048, 169] on button "10" at bounding box center [1042, 170] width 21 height 13
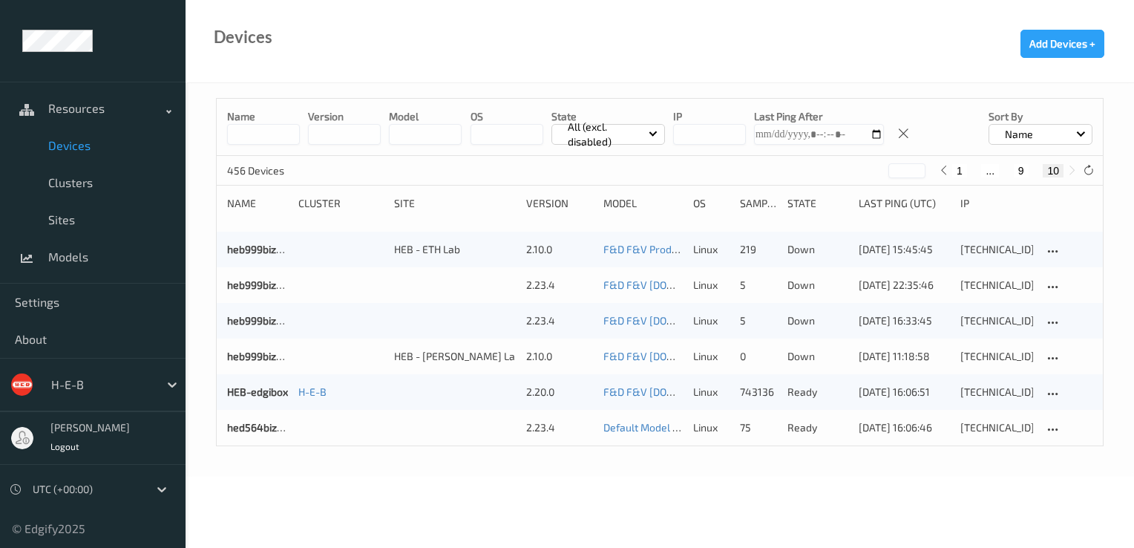
click at [1020, 168] on button "9" at bounding box center [1021, 170] width 15 height 13
type input "*"
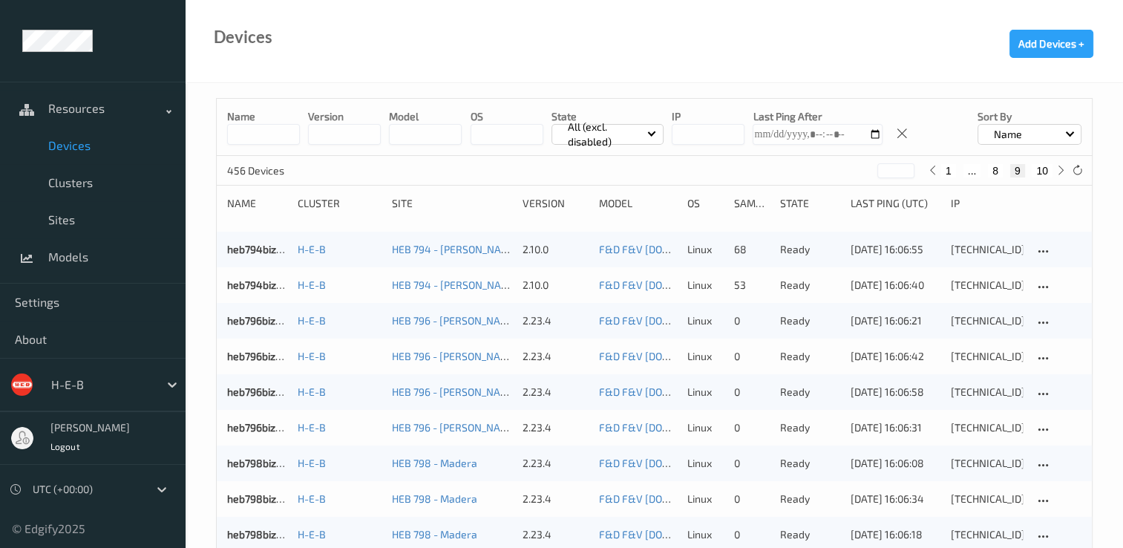
click at [275, 138] on input at bounding box center [263, 134] width 73 height 21
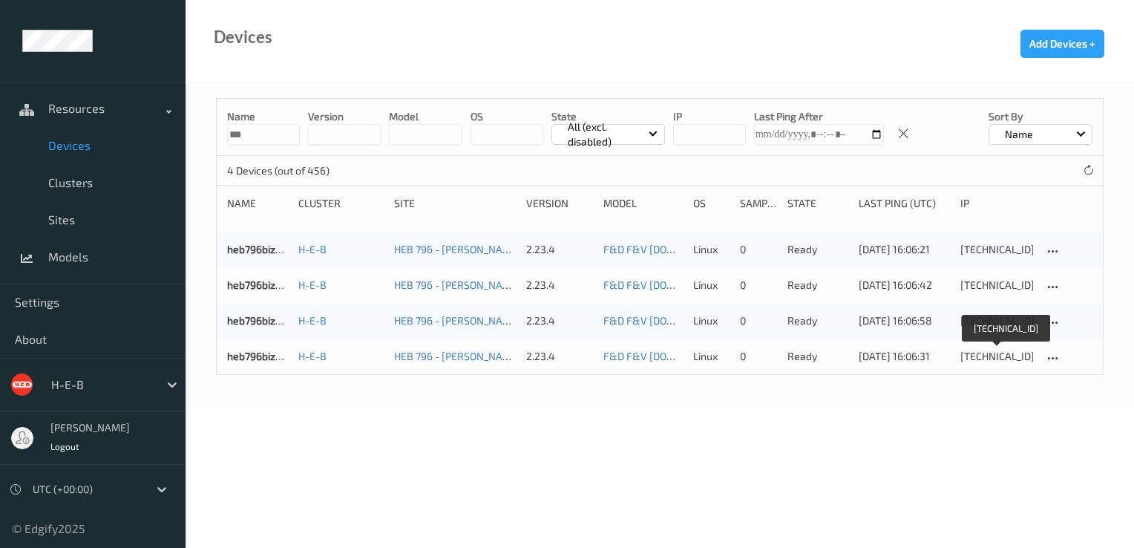
type input "***"
click at [987, 355] on div "[TECHNICAL_ID]" at bounding box center [996, 356] width 73 height 15
click at [976, 321] on div "[TECHNICAL_ID]" at bounding box center [996, 320] width 73 height 15
click at [994, 282] on div "[TECHNICAL_ID]" at bounding box center [996, 285] width 73 height 15
click at [975, 250] on div "[TECHNICAL_ID]" at bounding box center [996, 249] width 73 height 15
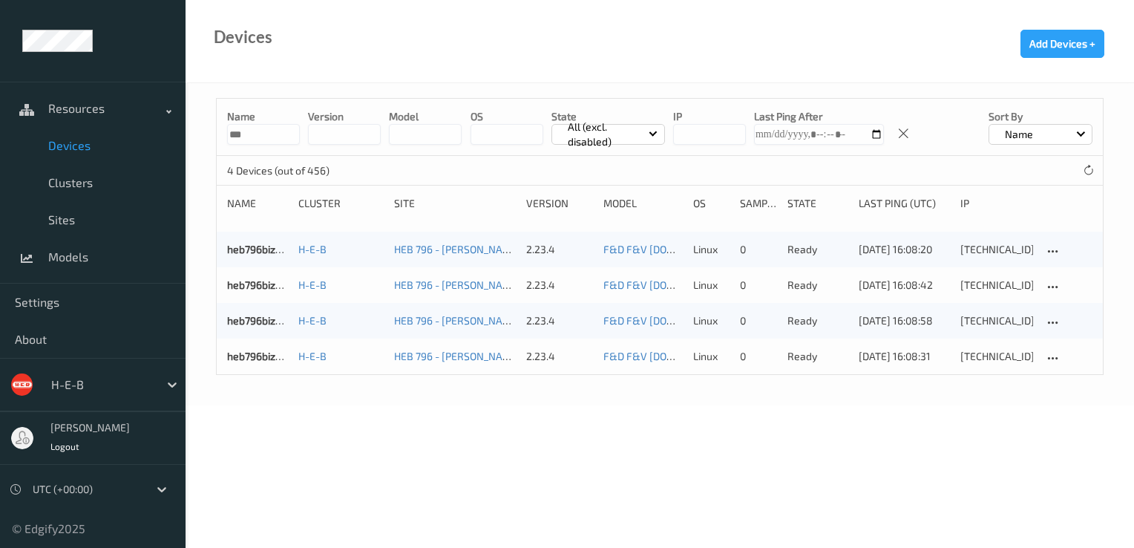
drag, startPoint x: 268, startPoint y: 137, endPoint x: 174, endPoint y: 128, distance: 93.9
click at [174, 128] on div "Resources Devices Clusters Sites Models Settings About H-E-B Alexis Adams Logou…" at bounding box center [567, 161] width 1134 height 322
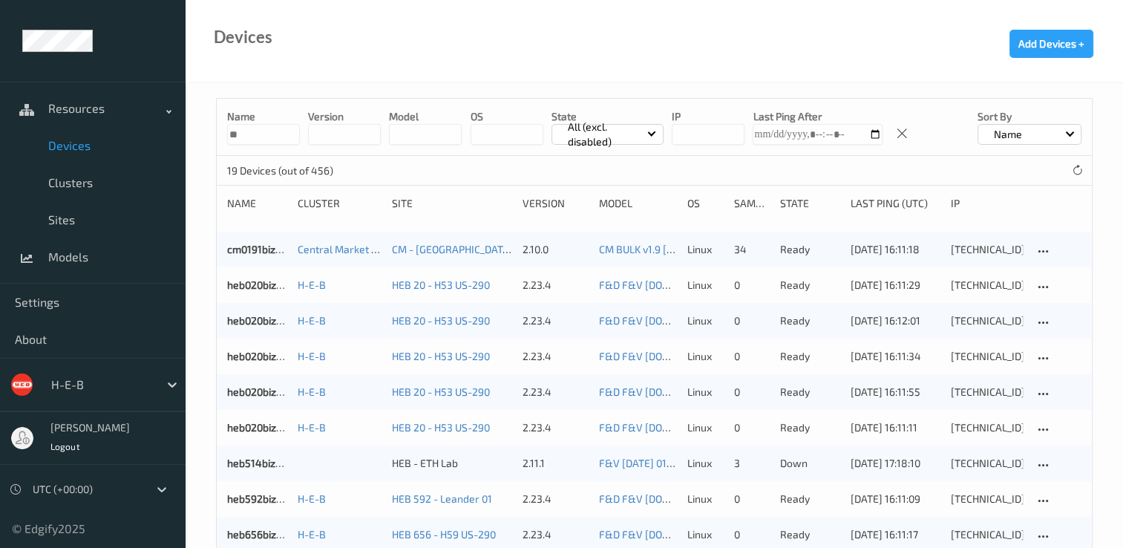
drag, startPoint x: 259, startPoint y: 130, endPoint x: 175, endPoint y: 138, distance: 84.3
click at [169, 136] on div "Resources Devices Clusters Sites Models Settings About H-E-B Alexis Adams Logou…" at bounding box center [561, 428] width 1123 height 856
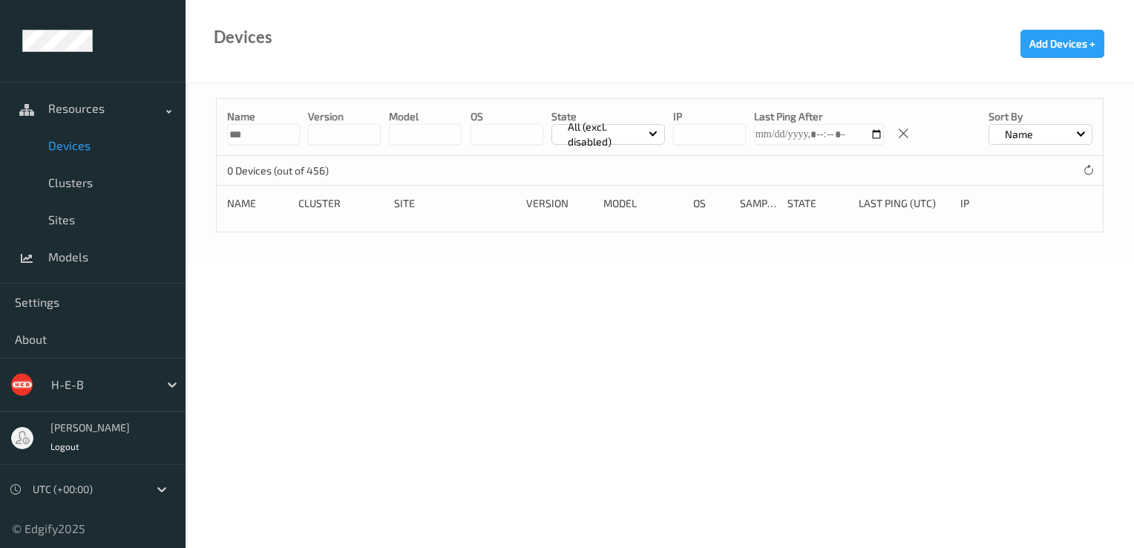
drag, startPoint x: 252, startPoint y: 134, endPoint x: 181, endPoint y: 132, distance: 70.5
click at [181, 132] on div "Resources Devices Clusters Sites Models Settings About H-E-B Alexis Adams Logou…" at bounding box center [567, 90] width 1134 height 180
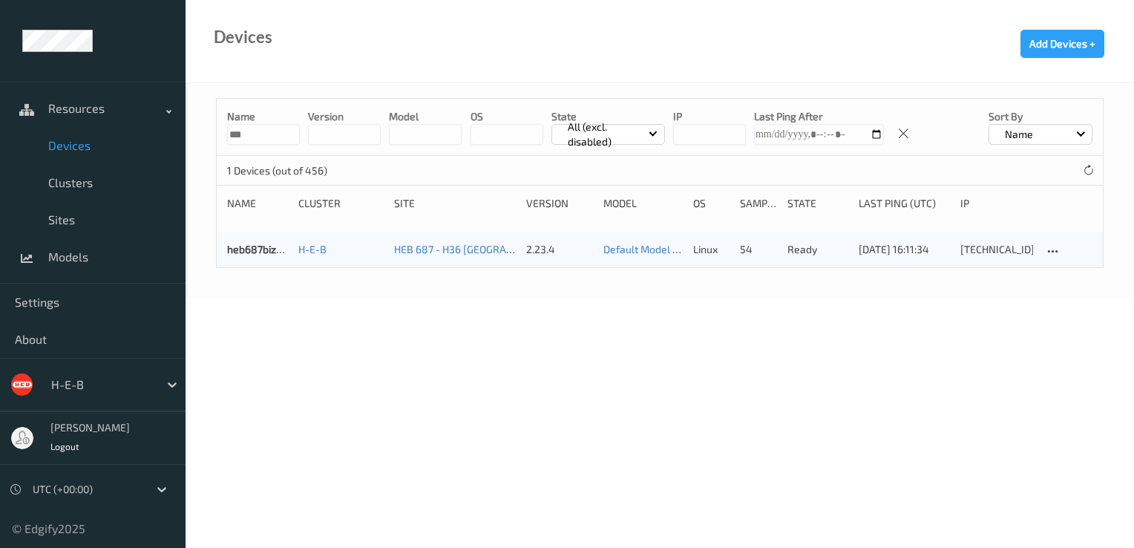
drag, startPoint x: 247, startPoint y: 134, endPoint x: 203, endPoint y: 131, distance: 44.6
click at [203, 131] on div "Name *** version model OS State All (excl. disabled) IP Last Ping After Sort by…" at bounding box center [660, 190] width 948 height 215
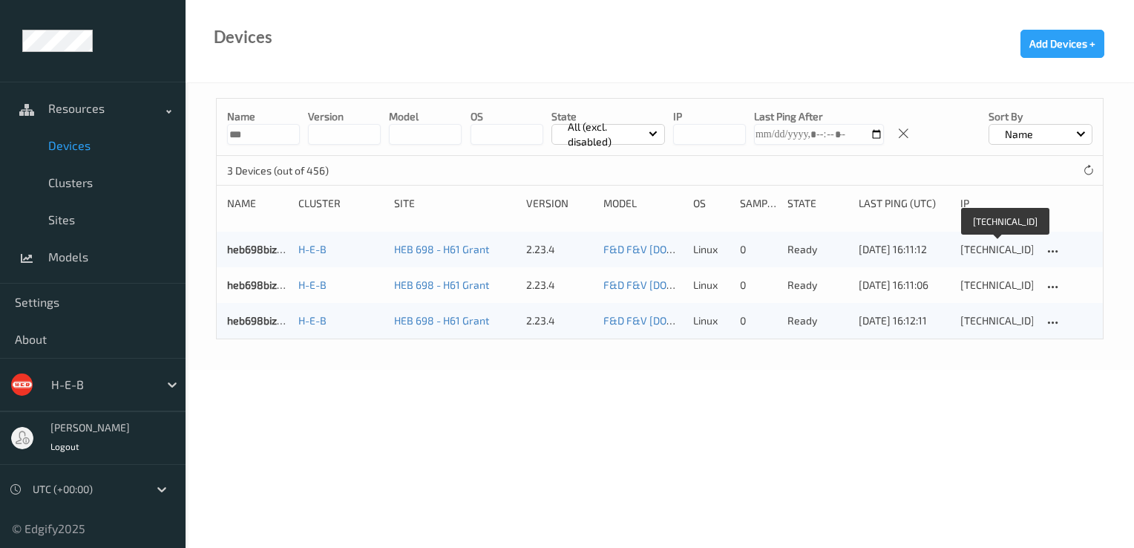
type input "***"
click at [991, 251] on div "10.69.82.32" at bounding box center [996, 249] width 73 height 15
drag, startPoint x: 254, startPoint y: 139, endPoint x: 207, endPoint y: 139, distance: 46.8
click at [206, 137] on div "Name *** version model OS State All (excl. disabled) IP Last Ping After Sort by…" at bounding box center [660, 226] width 948 height 286
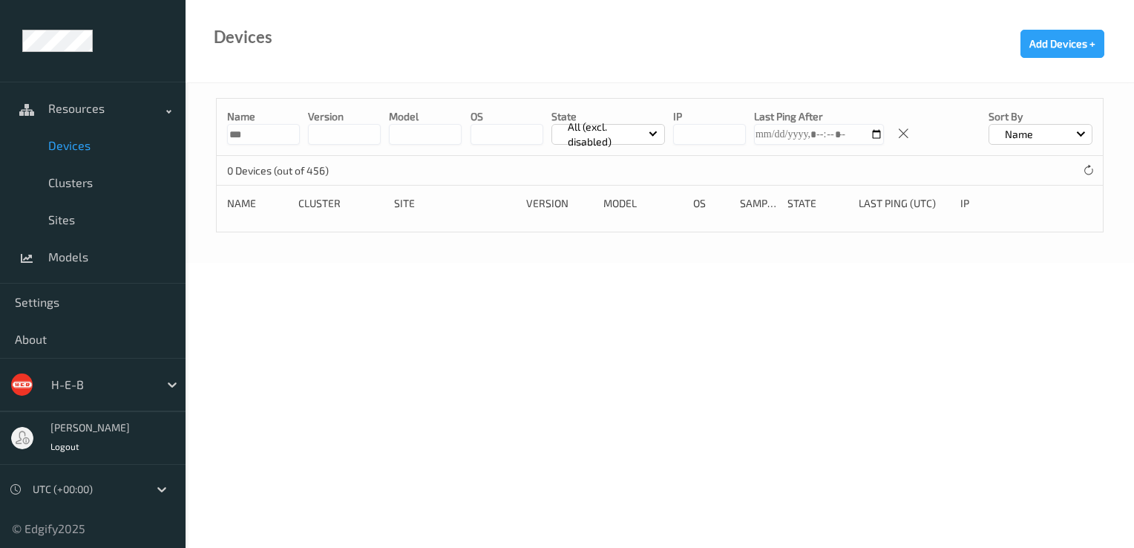
drag, startPoint x: 255, startPoint y: 136, endPoint x: 220, endPoint y: 122, distance: 36.7
click at [220, 122] on div "Name *** version model OS State All (excl. disabled) IP Last Ping After Sort by…" at bounding box center [660, 127] width 886 height 57
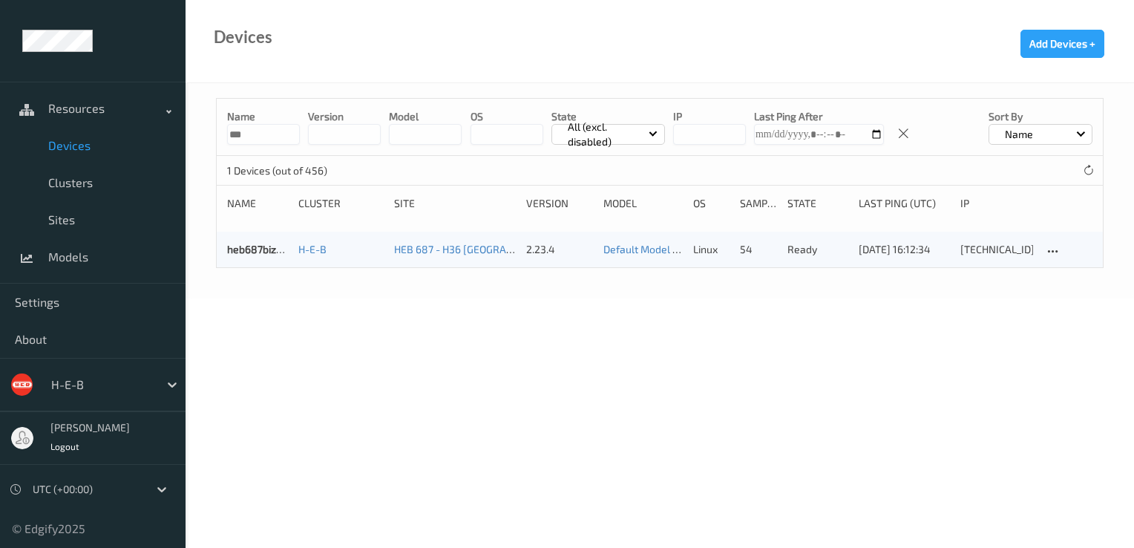
type input "***"
